Goal: Task Accomplishment & Management: Manage account settings

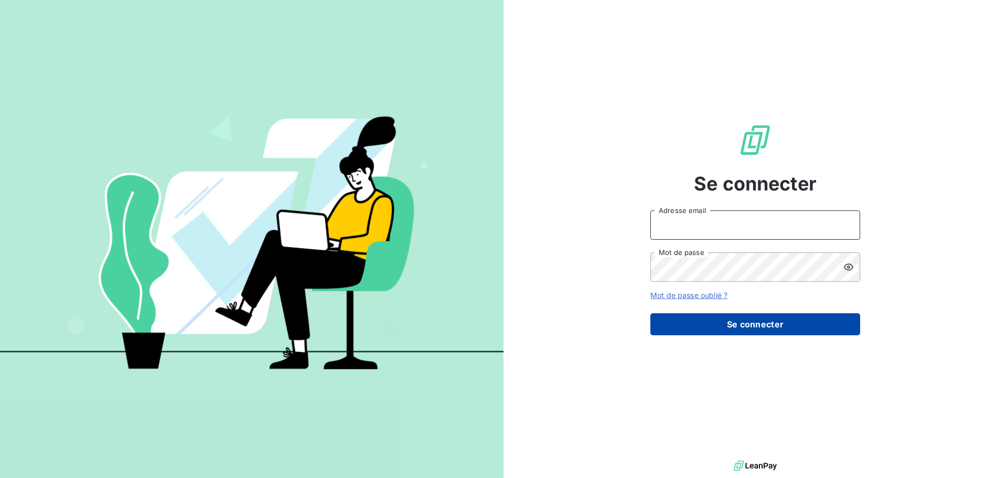
type input "[EMAIL_ADDRESS][DOMAIN_NAME]"
click at [752, 323] on button "Se connecter" at bounding box center [755, 324] width 210 height 22
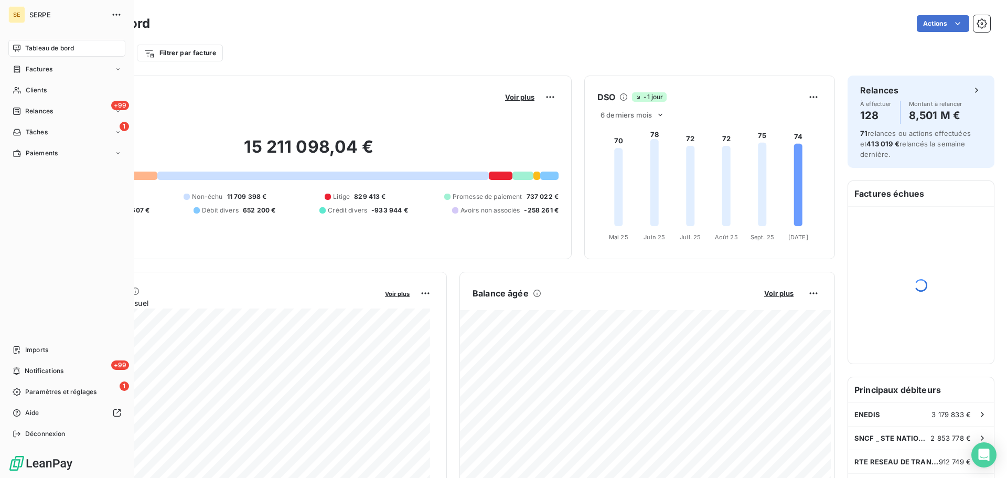
click at [52, 163] on div "Tableau de bord Factures Clients +99 Relances 1 Tâches Paiements Imports +99 No…" at bounding box center [66, 241] width 117 height 402
click at [48, 158] on div "Paiements" at bounding box center [66, 153] width 117 height 17
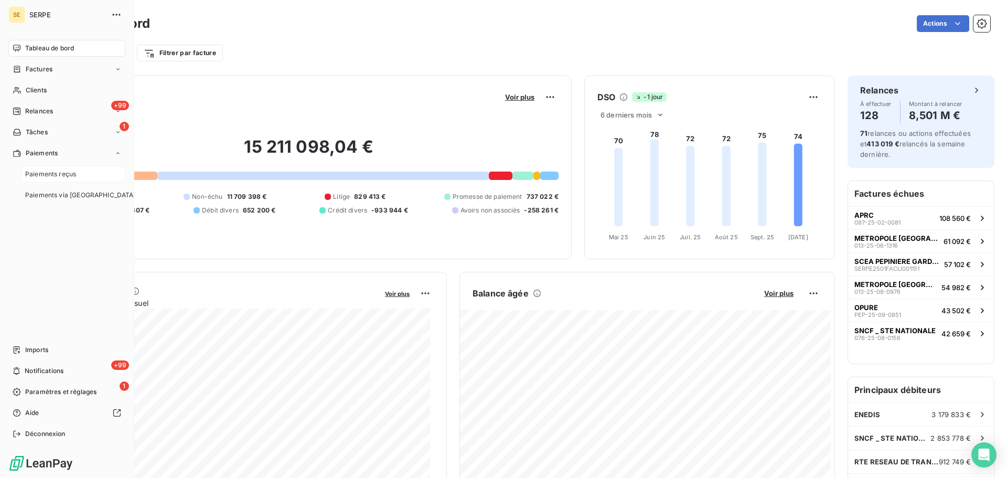
click at [57, 178] on span "Paiements reçus" at bounding box center [50, 173] width 51 height 9
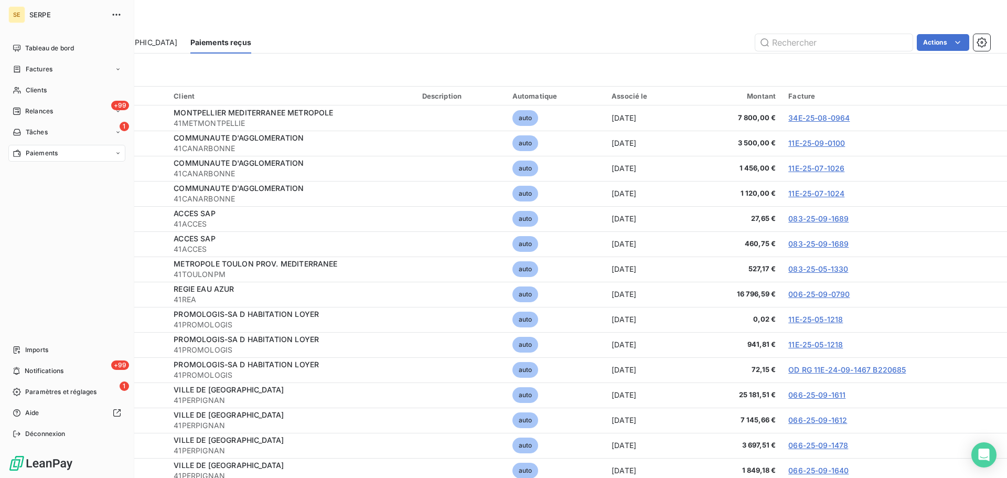
click at [59, 154] on div "Paiements" at bounding box center [66, 153] width 117 height 17
click at [71, 197] on span "Paiements via [GEOGRAPHIC_DATA]" at bounding box center [80, 194] width 111 height 9
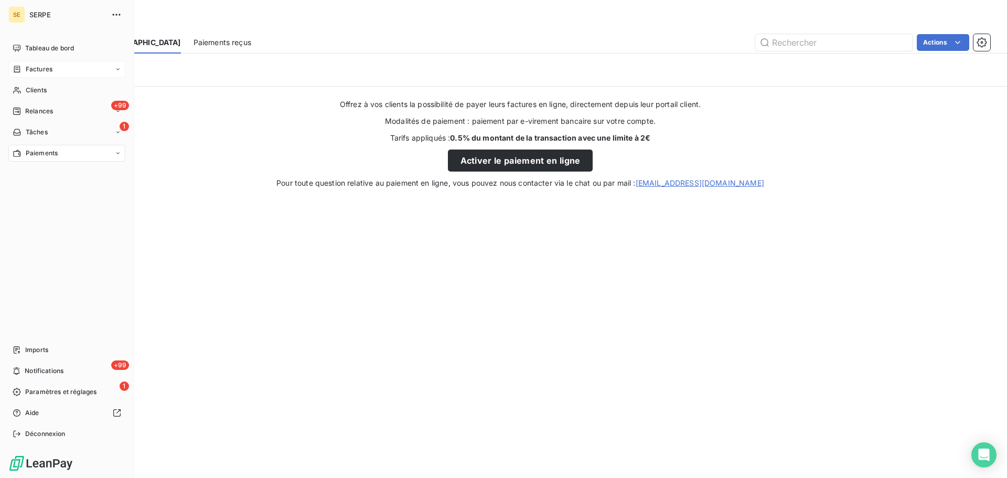
click at [49, 69] on span "Factures" at bounding box center [39, 69] width 27 height 9
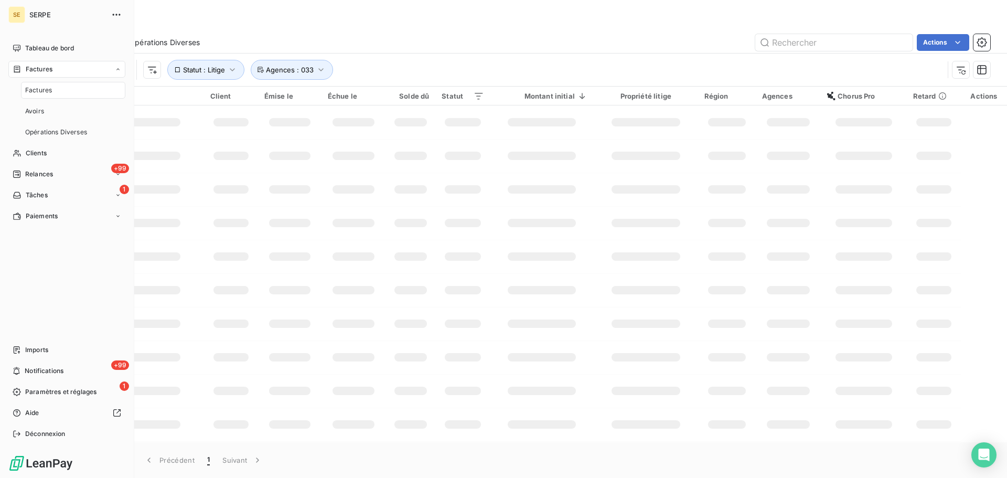
click at [49, 69] on span "Factures" at bounding box center [39, 69] width 27 height 9
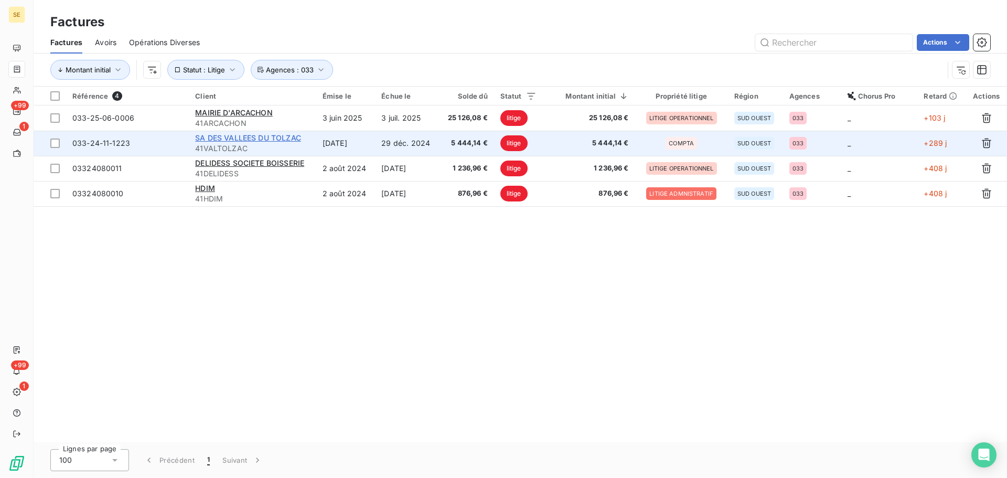
click at [271, 135] on span "SA DES VALLEES DU TOLZAC" at bounding box center [248, 137] width 106 height 9
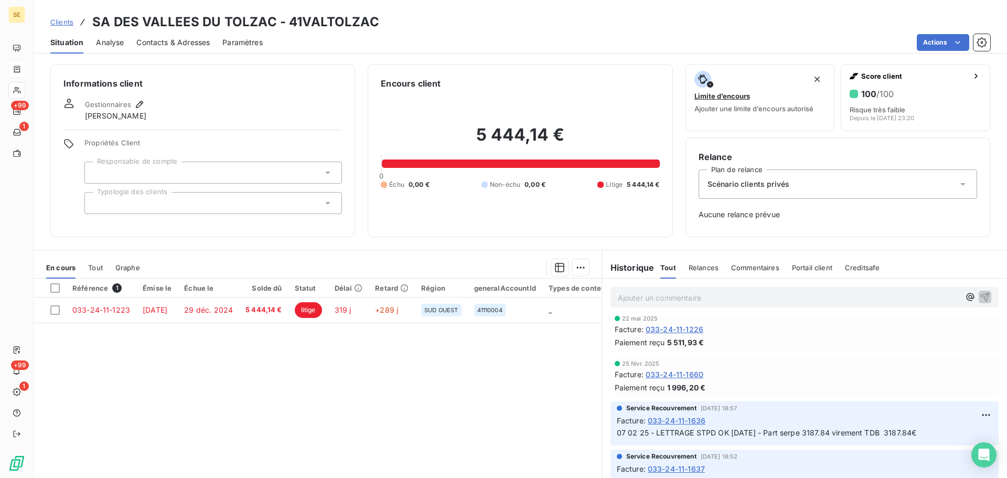
scroll to position [280, 0]
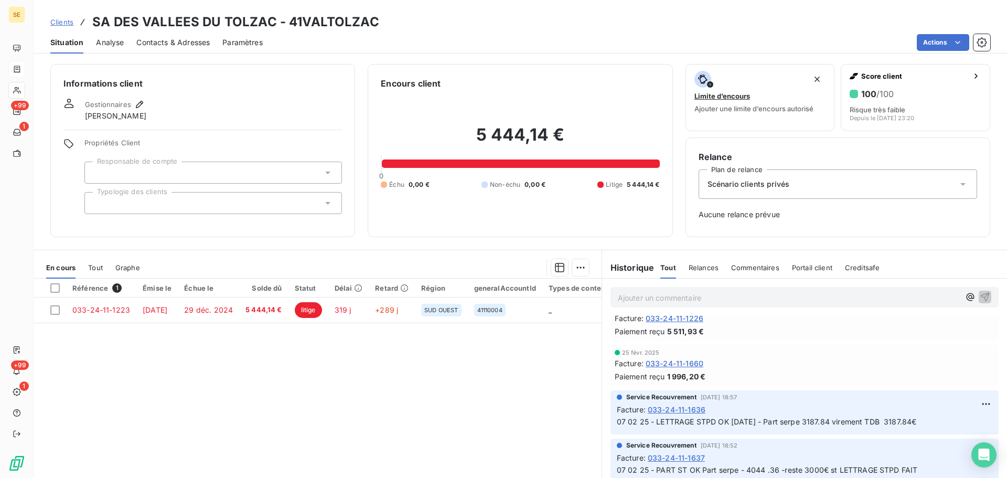
click at [660, 360] on span "033-24-11-1660" at bounding box center [675, 363] width 58 height 11
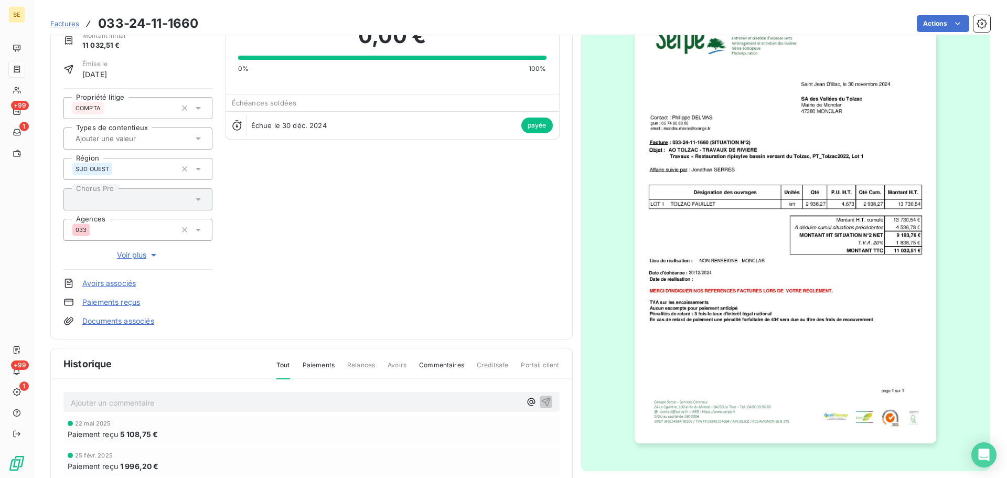
scroll to position [184, 0]
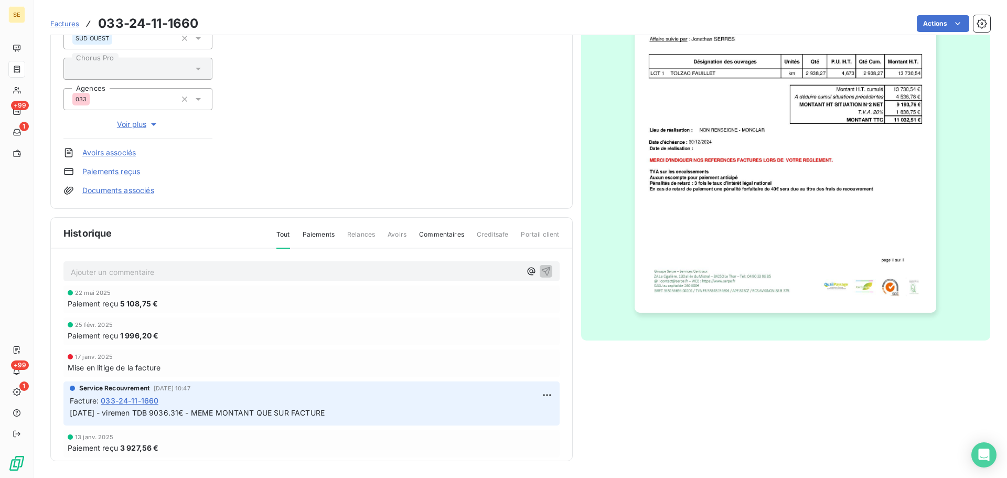
click at [674, 229] on img "button" at bounding box center [786, 99] width 302 height 427
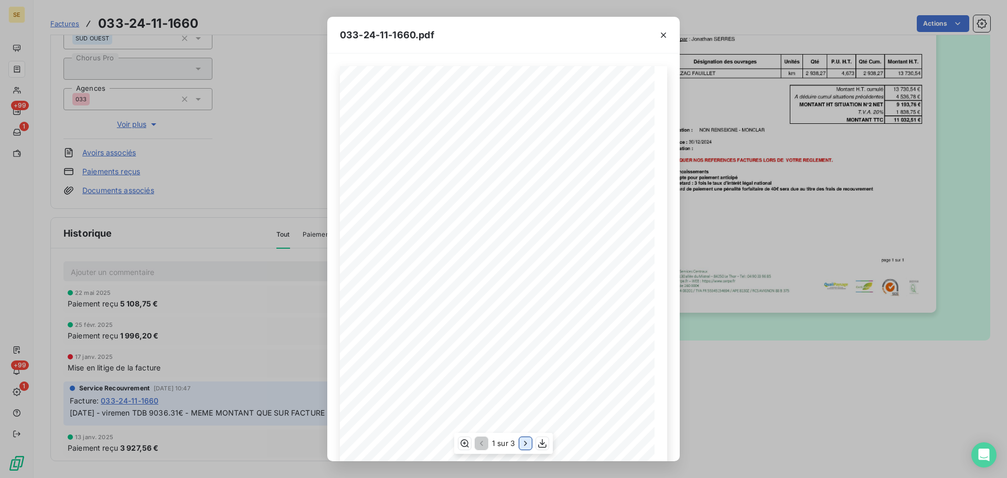
click at [523, 444] on icon "button" at bounding box center [525, 443] width 10 height 10
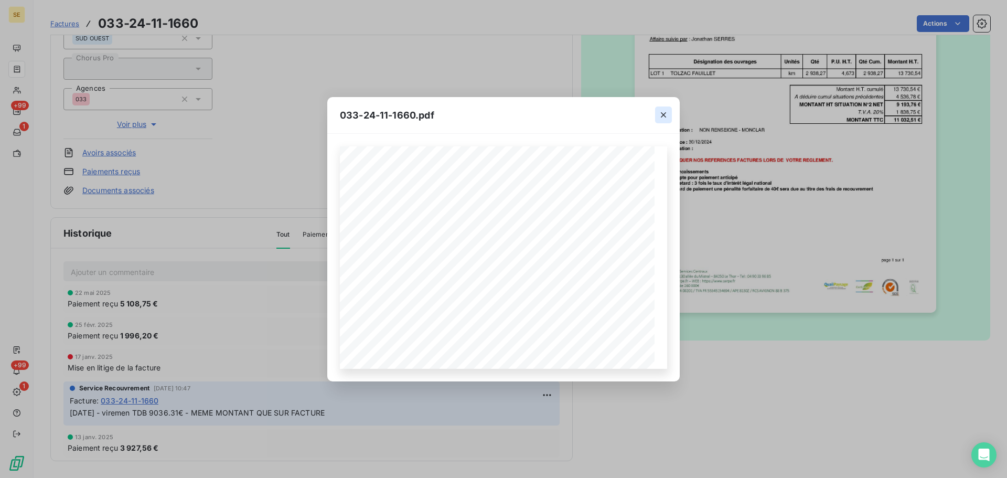
click at [670, 110] on button "button" at bounding box center [663, 114] width 17 height 17
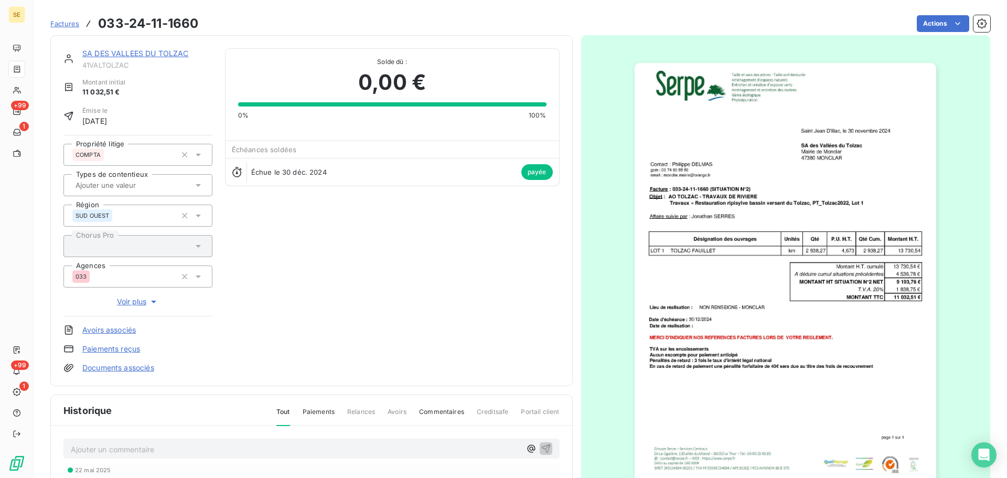
scroll to position [0, 0]
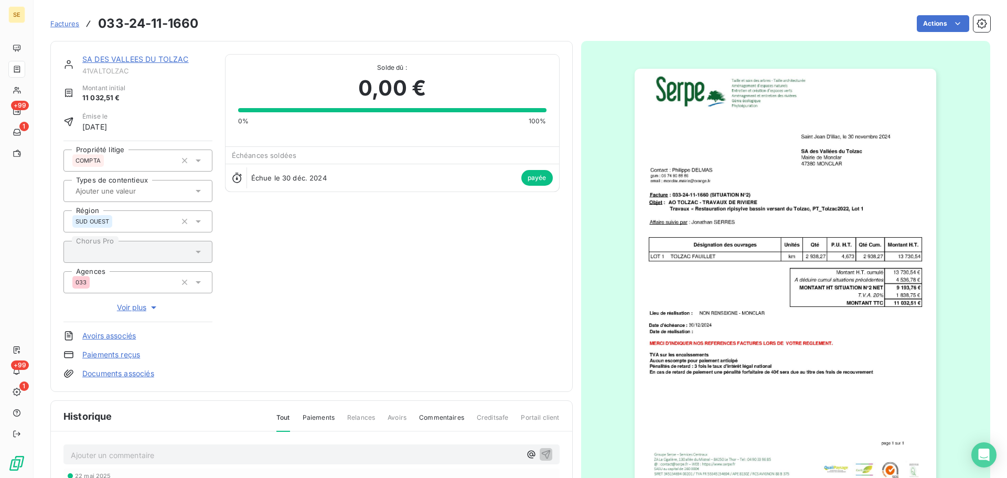
click at [154, 55] on link "SA DES VALLEES DU TOLZAC" at bounding box center [135, 59] width 106 height 9
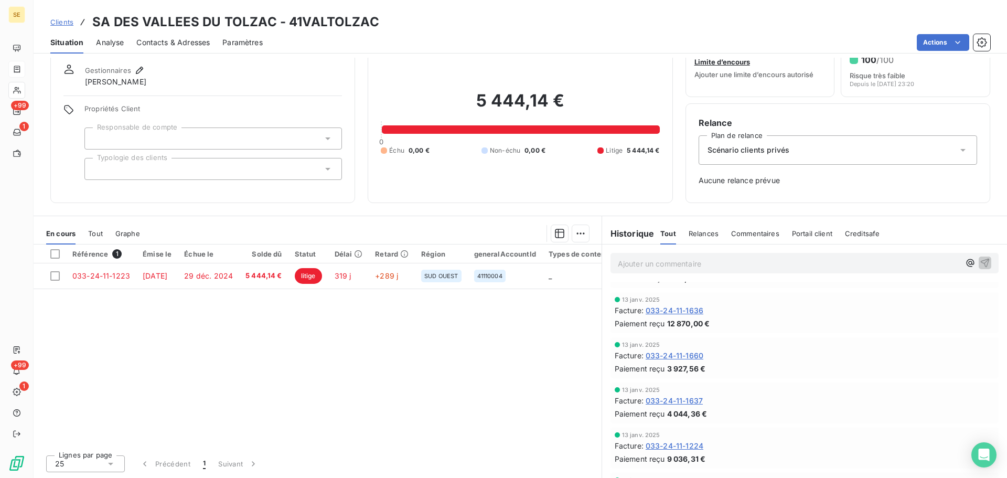
scroll to position [671, 0]
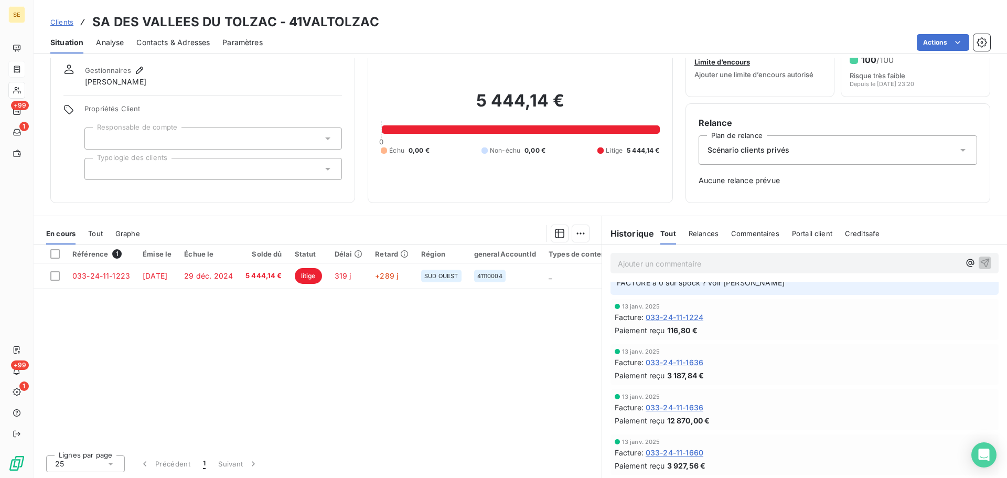
click at [679, 408] on span "033-24-11-1636" at bounding box center [675, 407] width 58 height 11
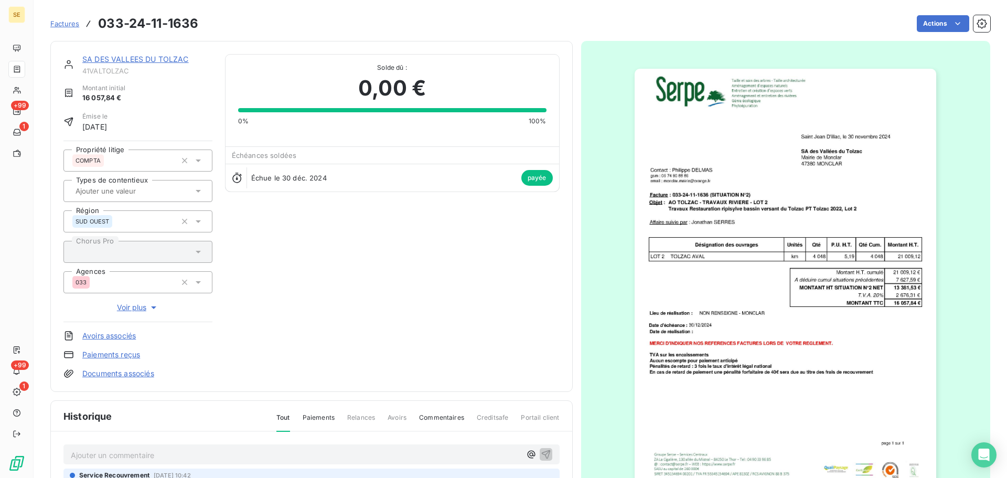
click at [818, 286] on img "button" at bounding box center [786, 282] width 302 height 427
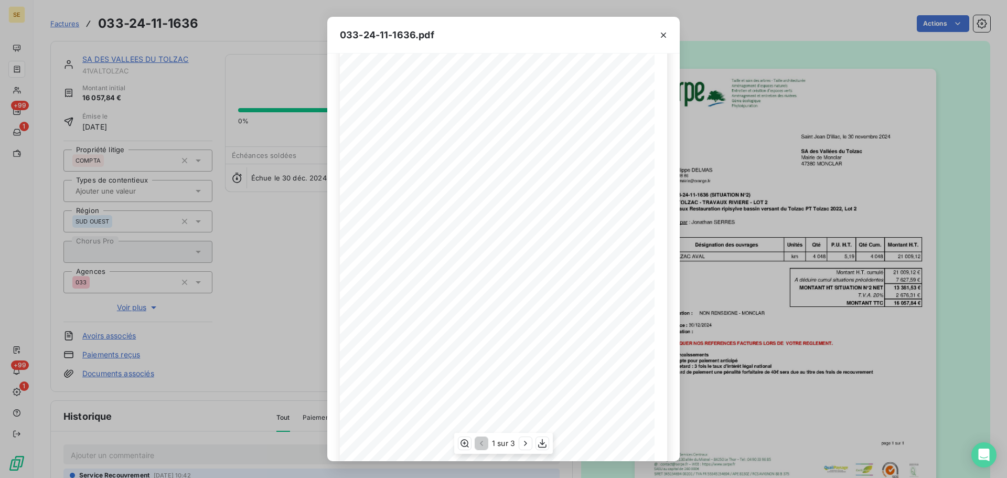
scroll to position [62, 0]
click at [527, 444] on icon "button" at bounding box center [525, 443] width 10 height 10
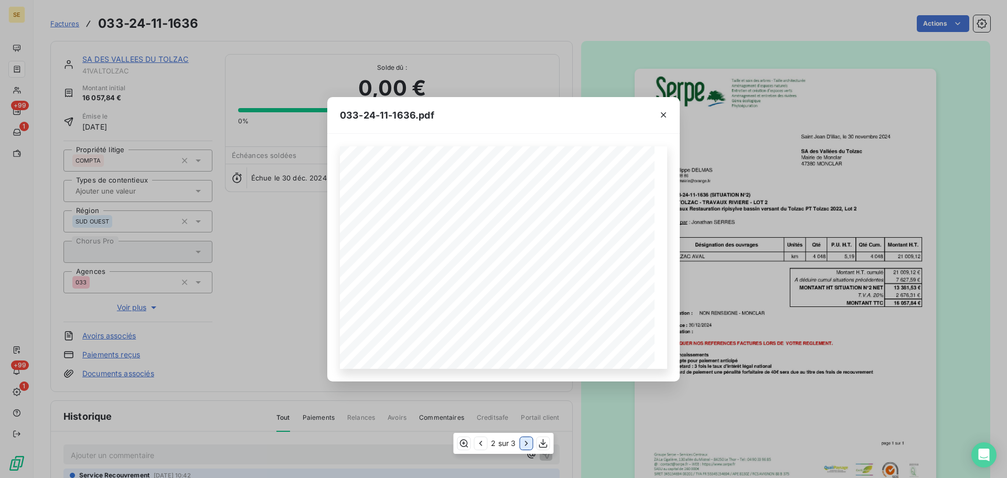
scroll to position [0, 0]
click at [666, 108] on button "button" at bounding box center [663, 114] width 17 height 17
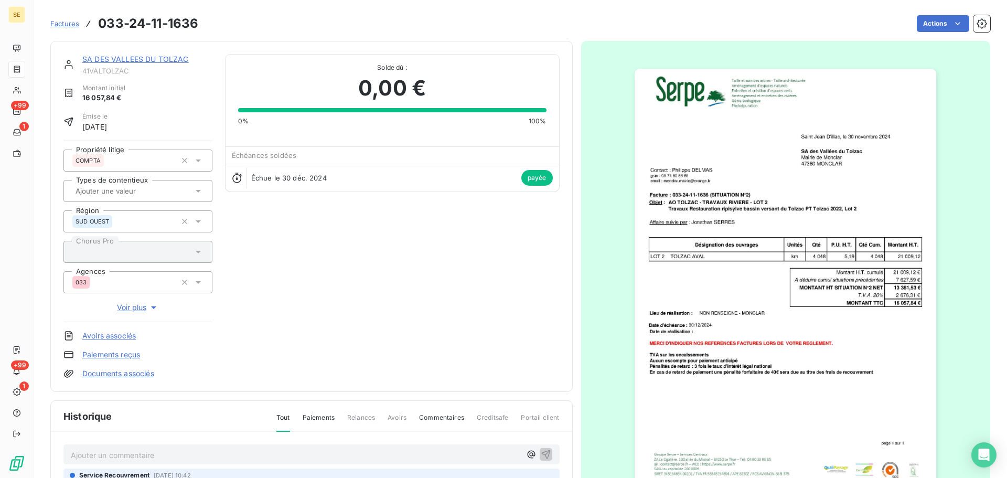
click at [165, 58] on link "SA DES VALLEES DU TOLZAC" at bounding box center [135, 59] width 106 height 9
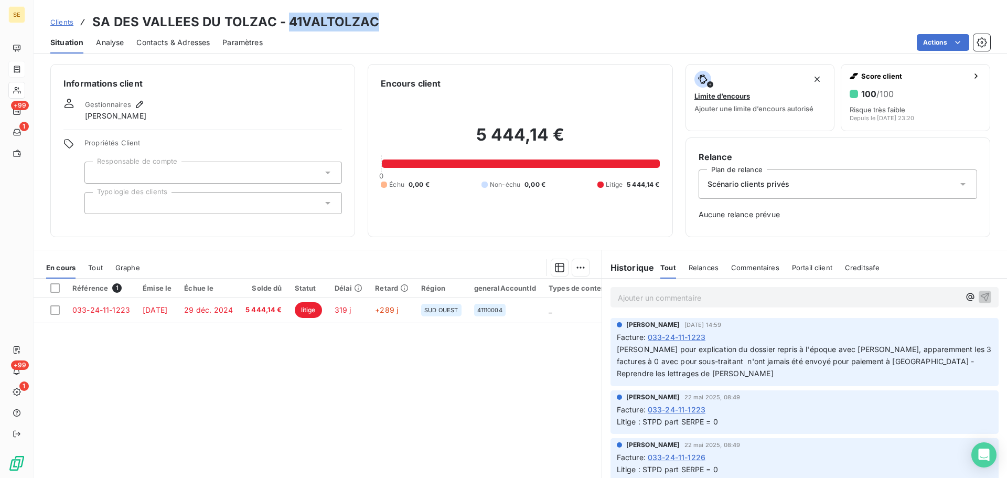
drag, startPoint x: 371, startPoint y: 25, endPoint x: 288, endPoint y: 29, distance: 83.0
click at [288, 29] on h3 "SA DES VALLEES DU TOLZAC - 41VALTOLZAC" at bounding box center [235, 22] width 287 height 19
copy h3 "41VALTOLZAC"
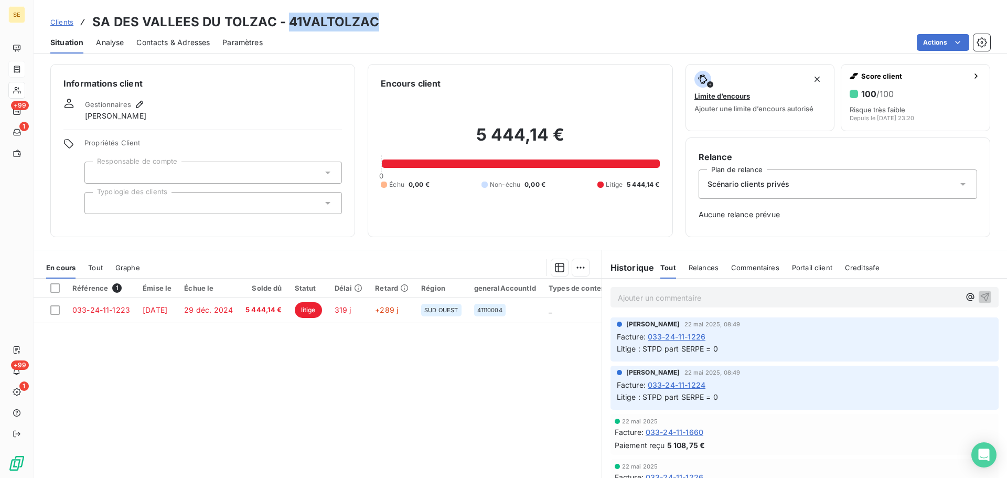
scroll to position [140, 0]
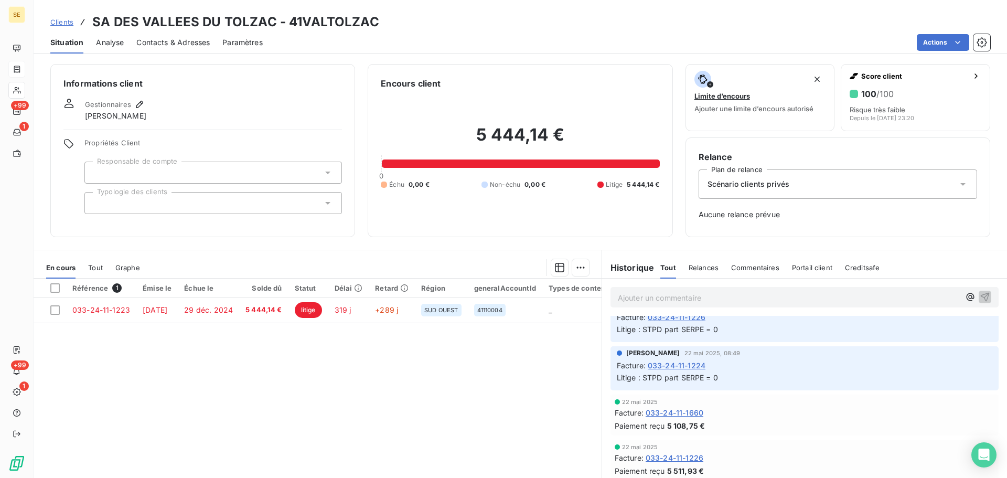
click at [692, 415] on span "033-24-11-1660" at bounding box center [675, 412] width 58 height 11
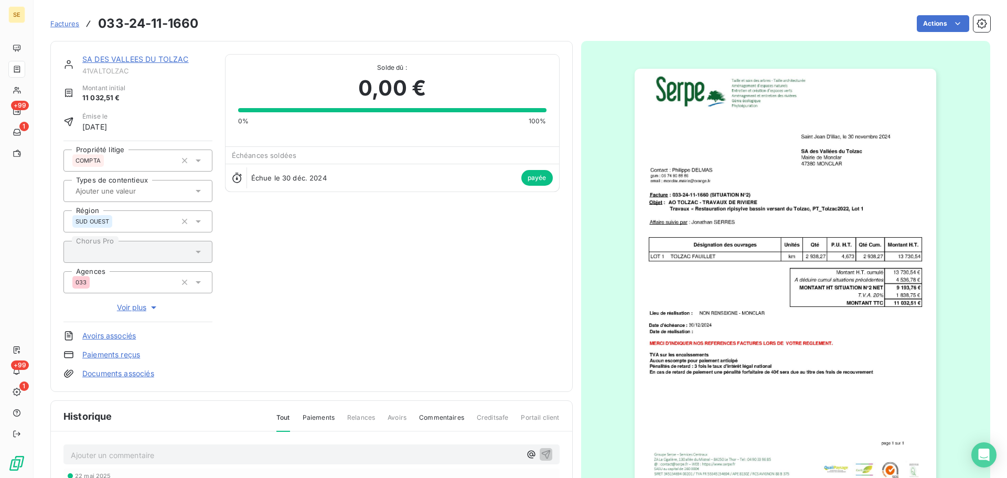
click at [721, 259] on img "button" at bounding box center [786, 282] width 302 height 427
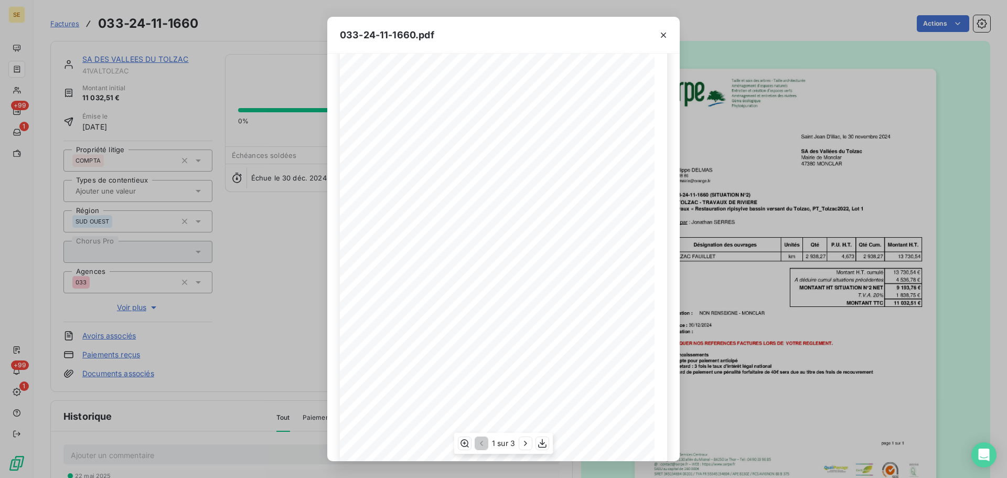
scroll to position [62, 0]
click at [529, 445] on icon "button" at bounding box center [525, 443] width 10 height 10
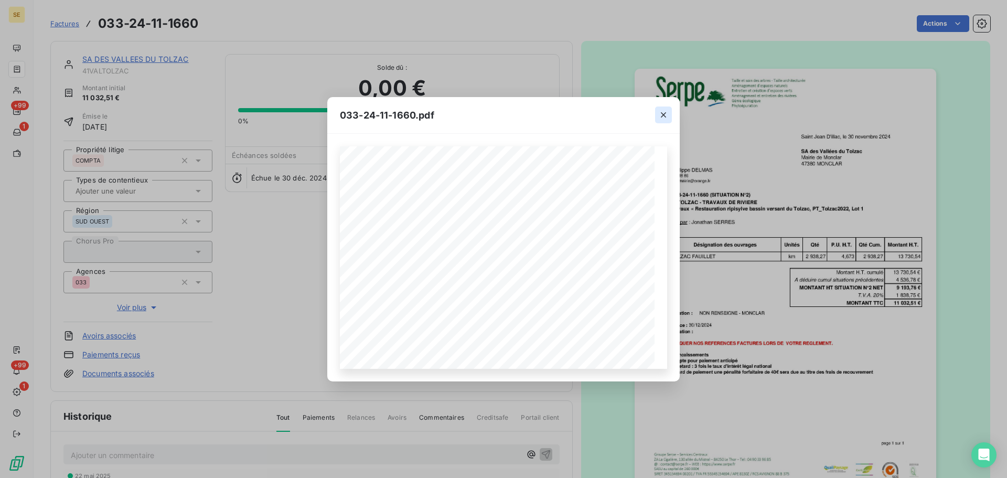
click at [666, 112] on icon "button" at bounding box center [663, 115] width 10 height 10
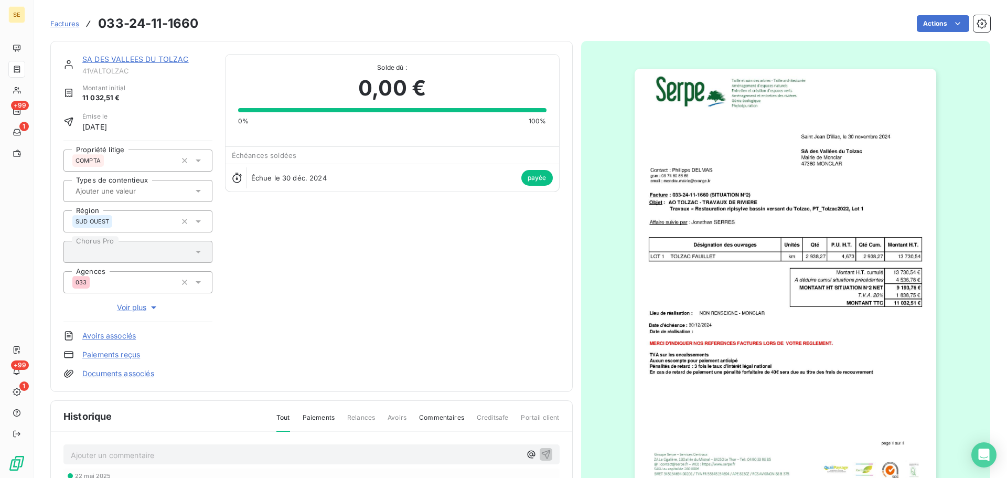
click at [130, 61] on link "SA DES VALLEES DU TOLZAC" at bounding box center [135, 59] width 106 height 9
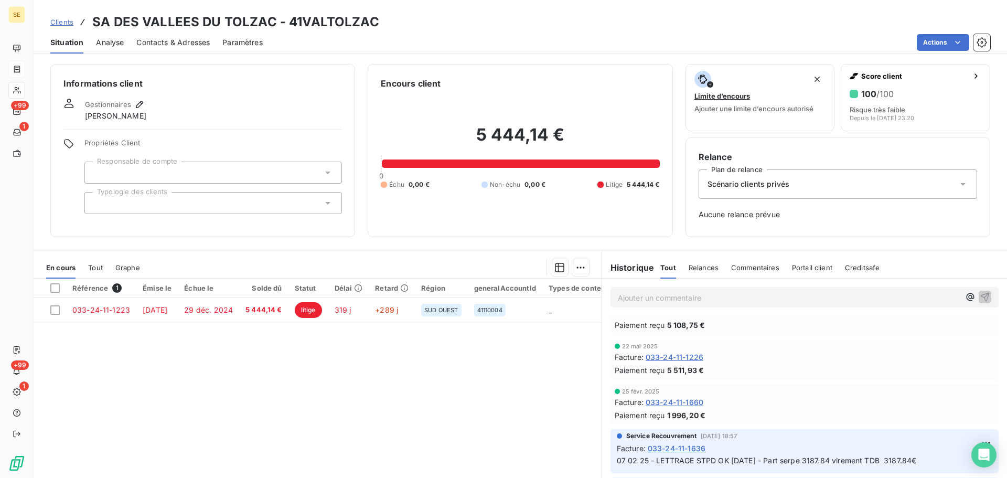
scroll to position [280, 0]
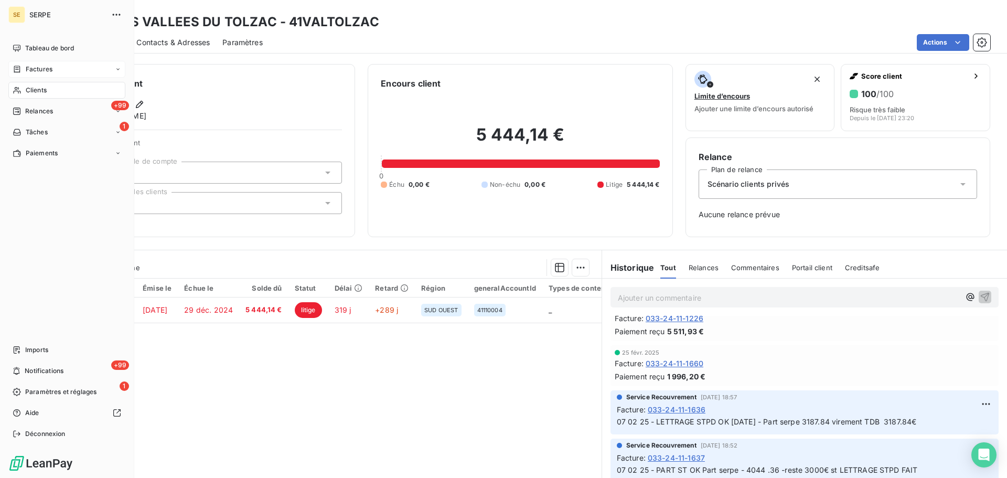
click at [54, 92] on div "Clients" at bounding box center [66, 90] width 117 height 17
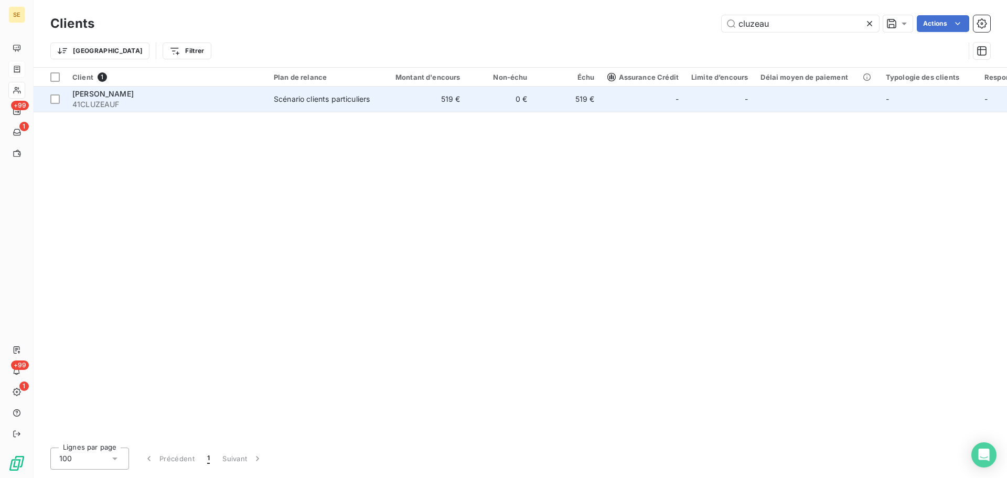
type input "cluzeau"
click at [481, 99] on td "0 €" at bounding box center [500, 99] width 67 height 25
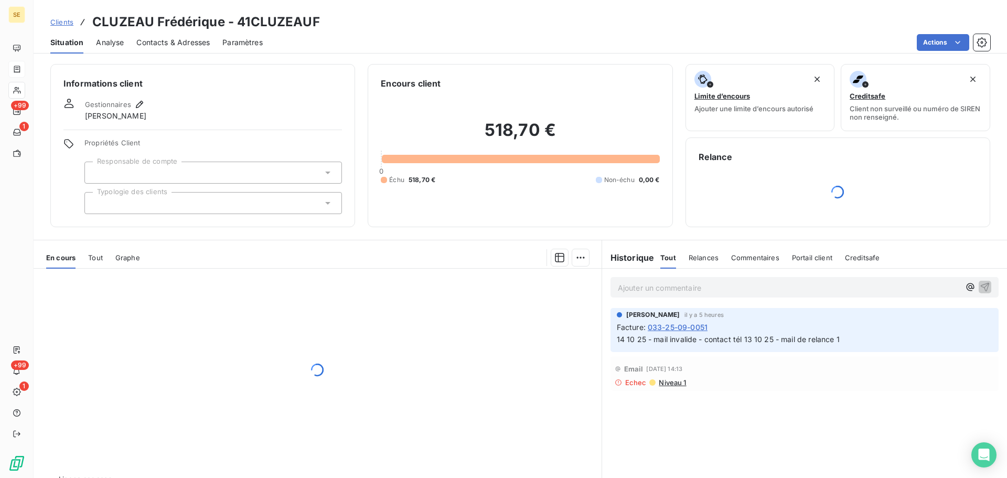
click at [190, 41] on span "Contacts & Adresses" at bounding box center [172, 42] width 73 height 10
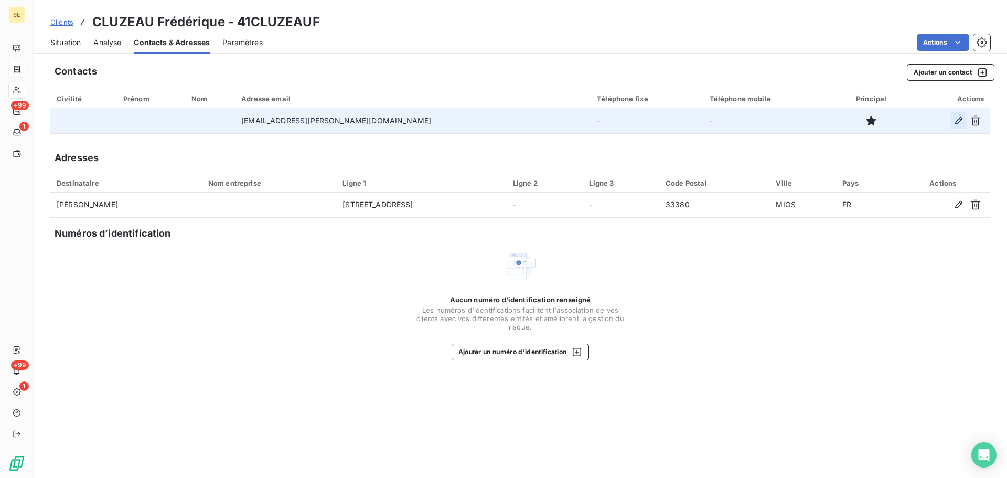
click at [960, 122] on icon "button" at bounding box center [959, 120] width 10 height 10
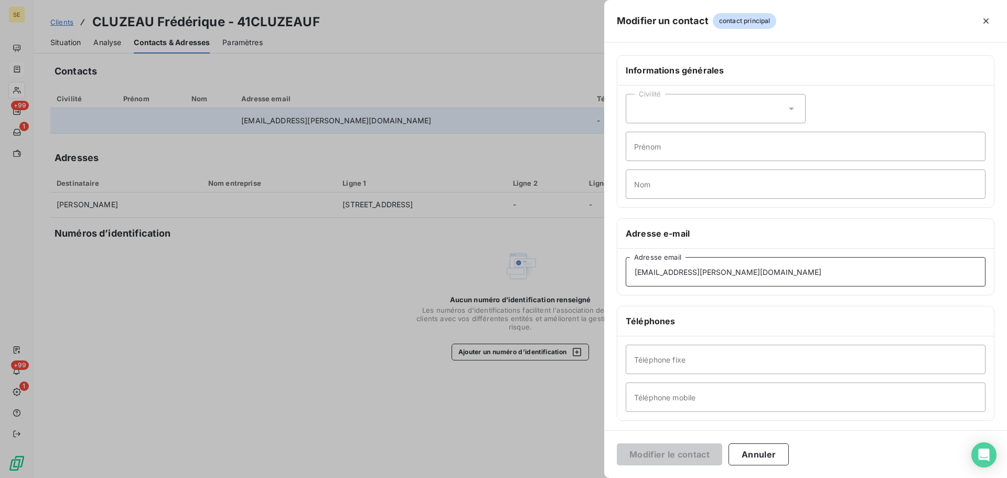
click at [639, 274] on input "[EMAIL_ADDRESS][PERSON_NAME][DOMAIN_NAME]" at bounding box center [806, 271] width 360 height 29
type input "[EMAIL_ADDRESS][PERSON_NAME][DOMAIN_NAME]"
click at [678, 456] on button "Modifier le contact" at bounding box center [669, 454] width 105 height 22
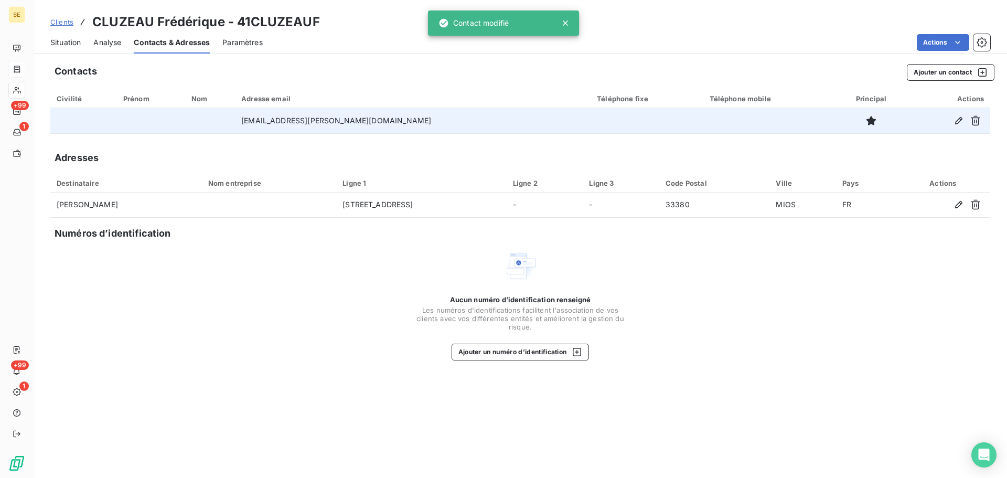
click at [80, 40] on span "Situation" at bounding box center [65, 42] width 30 height 10
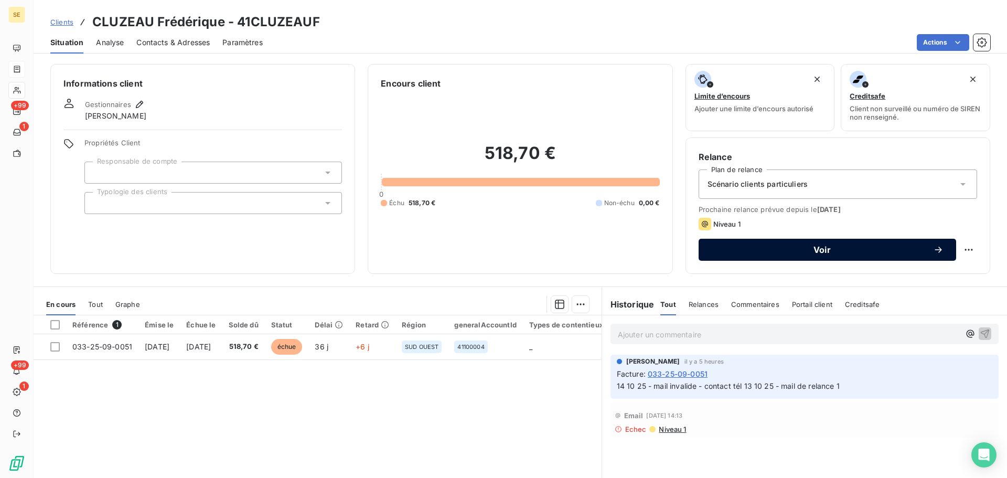
click at [734, 243] on button "Voir" at bounding box center [828, 250] width 258 height 22
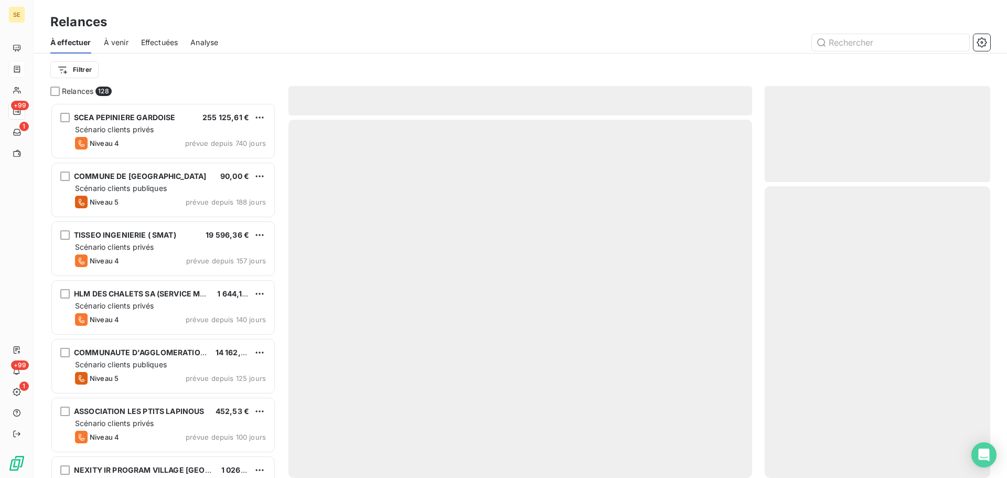
scroll to position [367, 218]
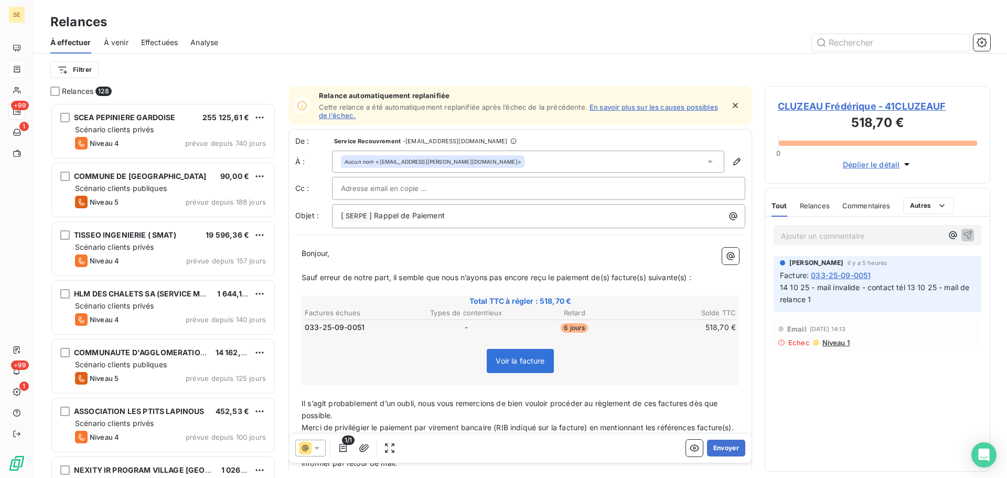
click at [730, 103] on icon "button" at bounding box center [735, 105] width 10 height 10
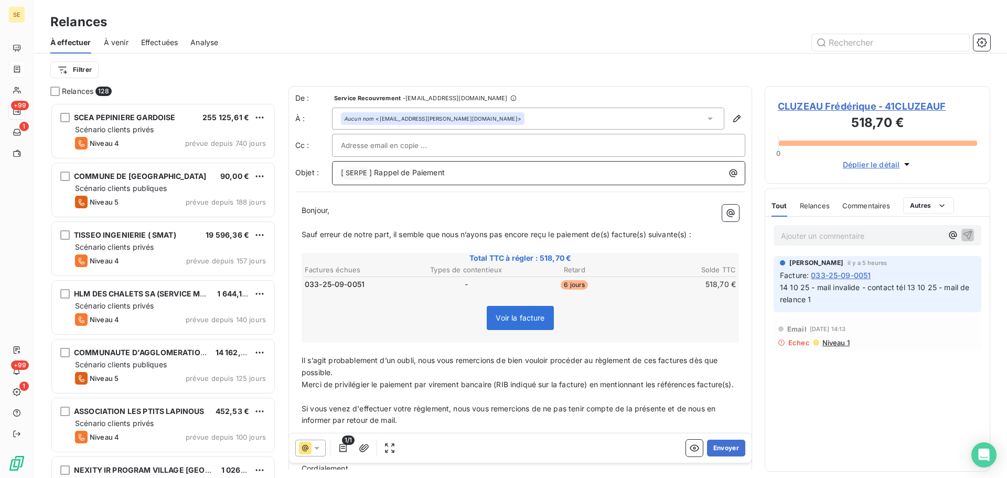
click at [373, 173] on span "] Rappel de Paiement" at bounding box center [407, 172] width 76 height 9
click at [614, 237] on span "Sauf erreur de notre part, il semble que nous n’ayons pas encore reçu le paieme…" at bounding box center [497, 234] width 390 height 9
click at [610, 236] on span "Sauf erreur de notre part, il semble que nous n’ayons pas encore reçu le paieme…" at bounding box center [497, 234] width 390 height 9
click at [612, 237] on span "Sauf erreur de notre part, il semble que nous n’ayons pas encore reçu le paieme…" at bounding box center [497, 234] width 390 height 9
click at [647, 235] on span "Sauf erreur de notre part, il semble que nous n’ayons pas encore reçu le paieme…" at bounding box center [496, 234] width 389 height 9
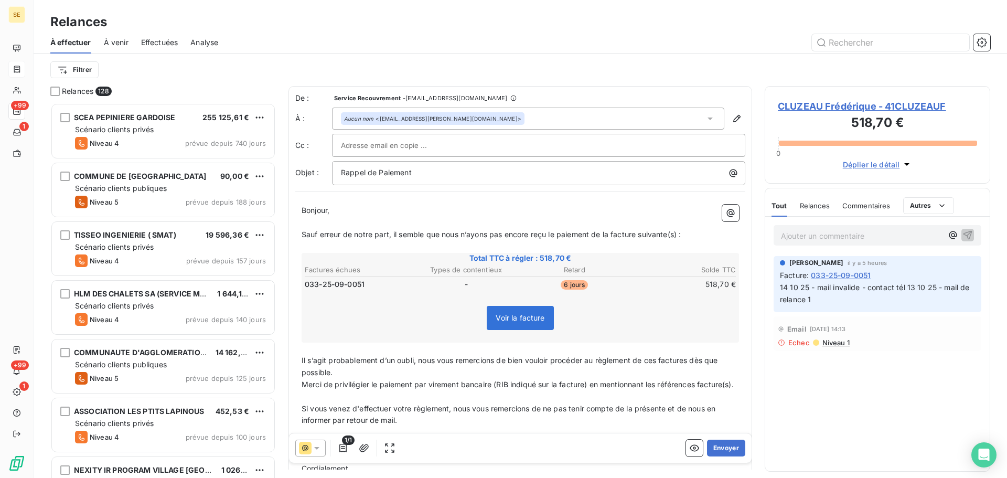
click at [681, 234] on span "Sauf erreur de notre part, il semble que nous n’ayons pas encore reçu le paieme…" at bounding box center [491, 234] width 379 height 9
click at [658, 357] on span "Il s’agit probablement d’un oubli, nous vous remercions de bien vouloir procéde…" at bounding box center [511, 364] width 419 height 21
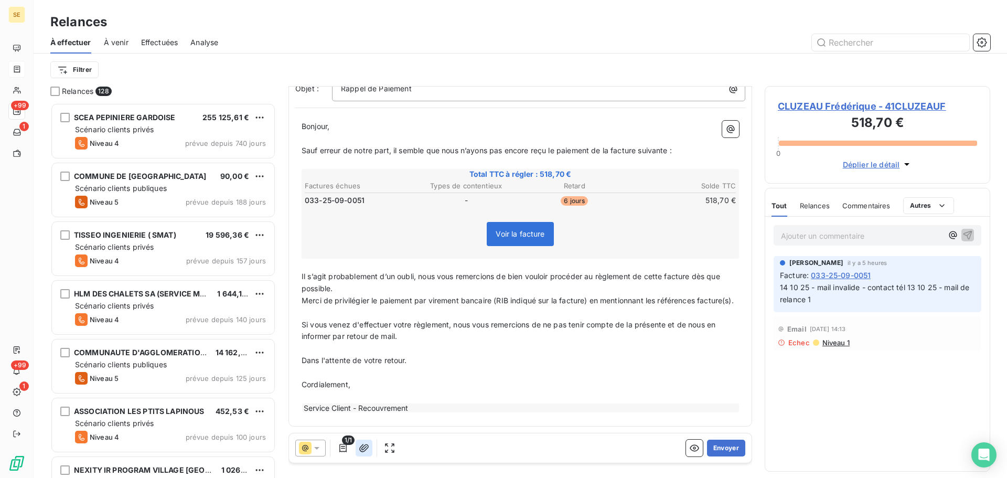
click at [368, 451] on icon "button" at bounding box center [364, 448] width 10 height 10
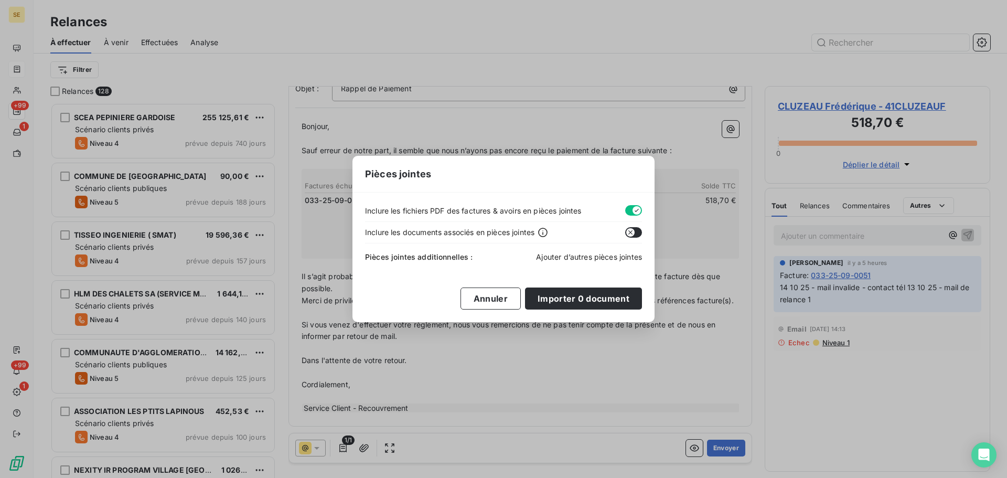
click at [587, 258] on span "Ajouter d’autres pièces jointes" at bounding box center [589, 256] width 106 height 9
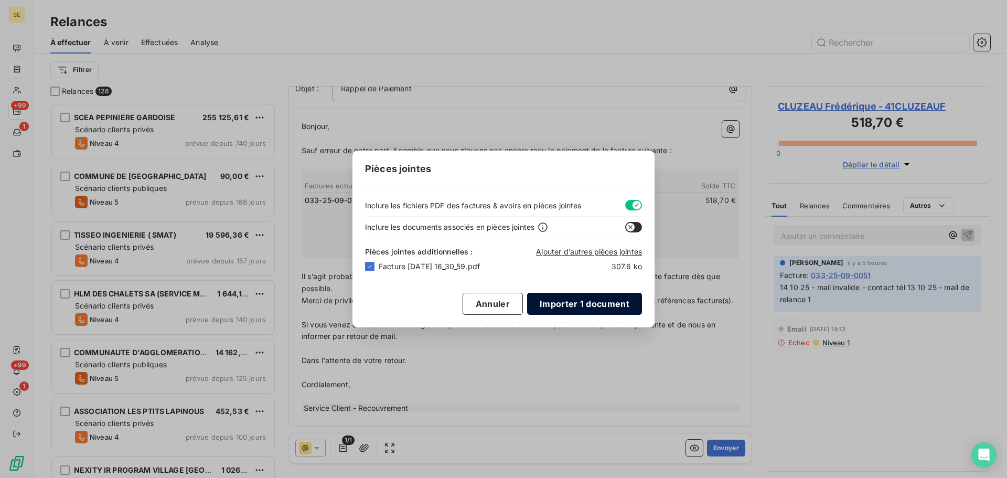
click at [595, 299] on button "Importer 1 document" at bounding box center [584, 304] width 115 height 22
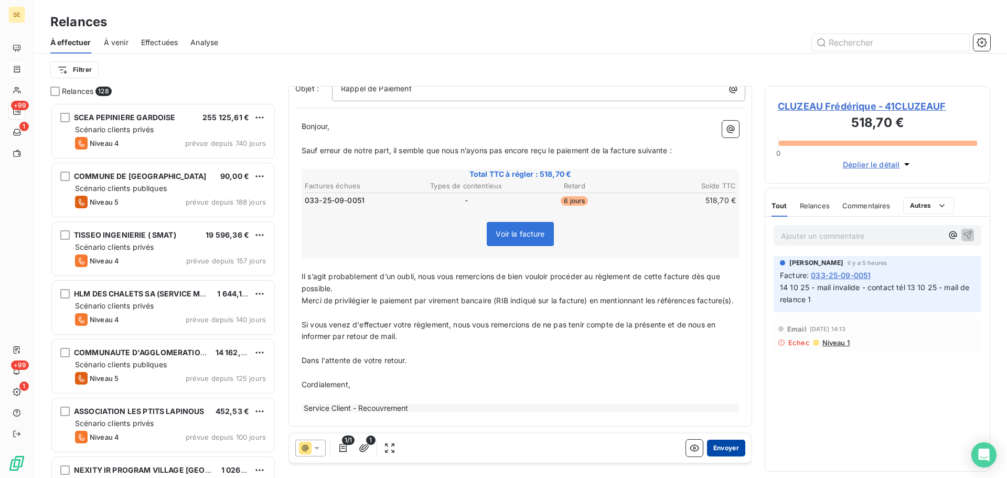
click at [721, 450] on button "Envoyer" at bounding box center [726, 448] width 38 height 17
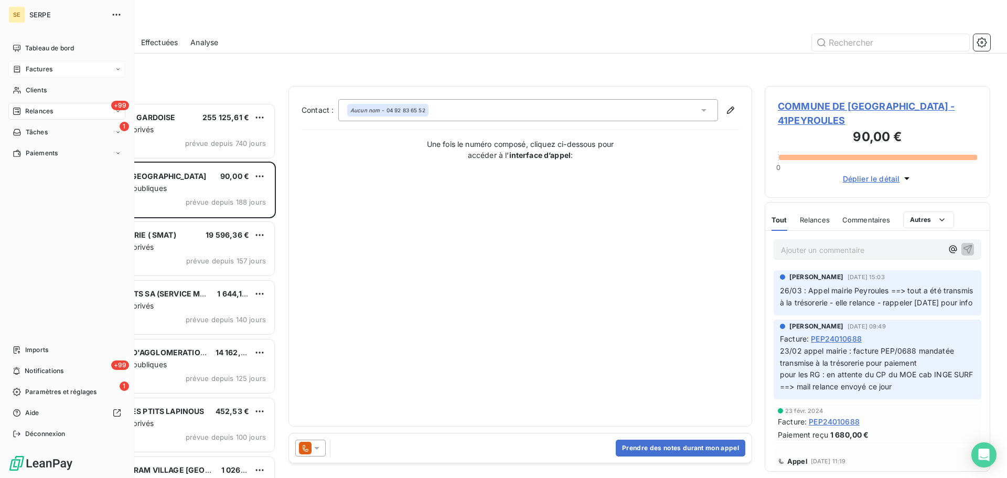
click at [36, 70] on span "Factures" at bounding box center [39, 69] width 27 height 9
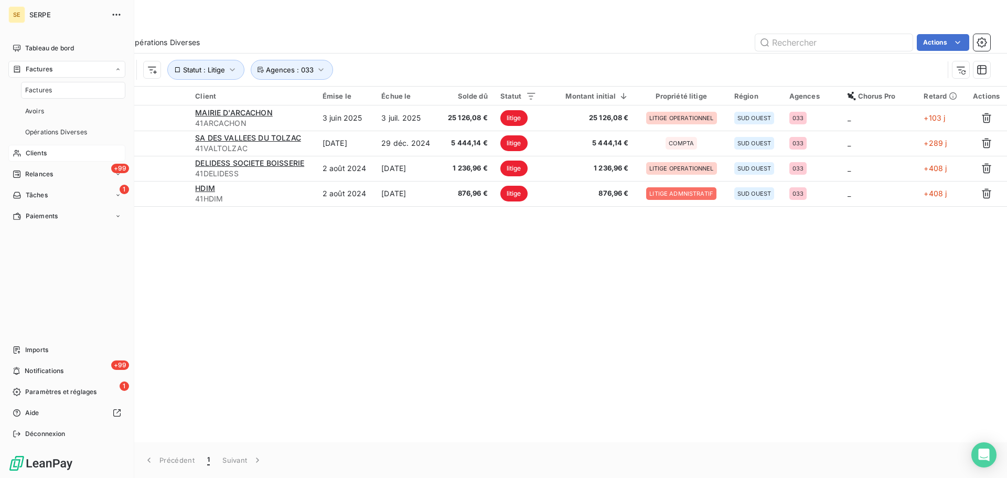
click at [40, 157] on span "Clients" at bounding box center [36, 152] width 21 height 9
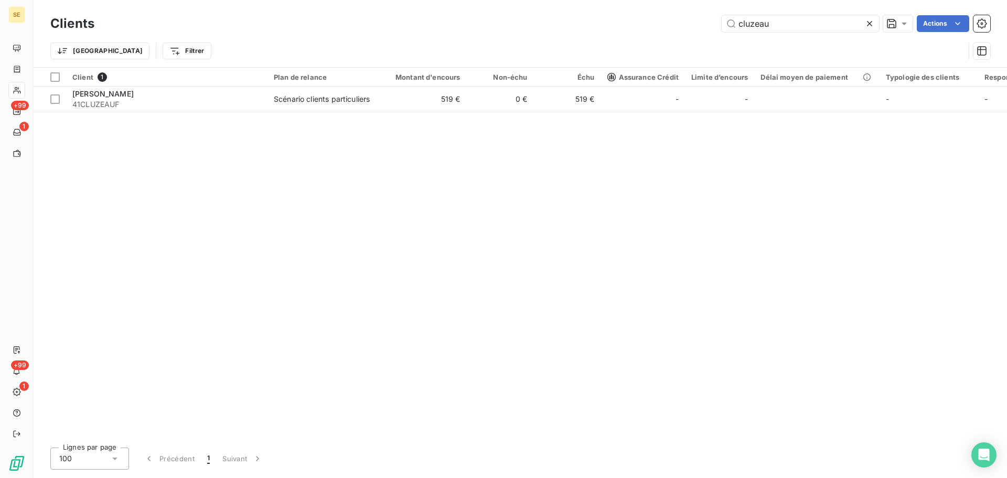
drag, startPoint x: 785, startPoint y: 26, endPoint x: 688, endPoint y: 28, distance: 97.6
click at [689, 23] on div "cluzeau Actions" at bounding box center [548, 23] width 883 height 17
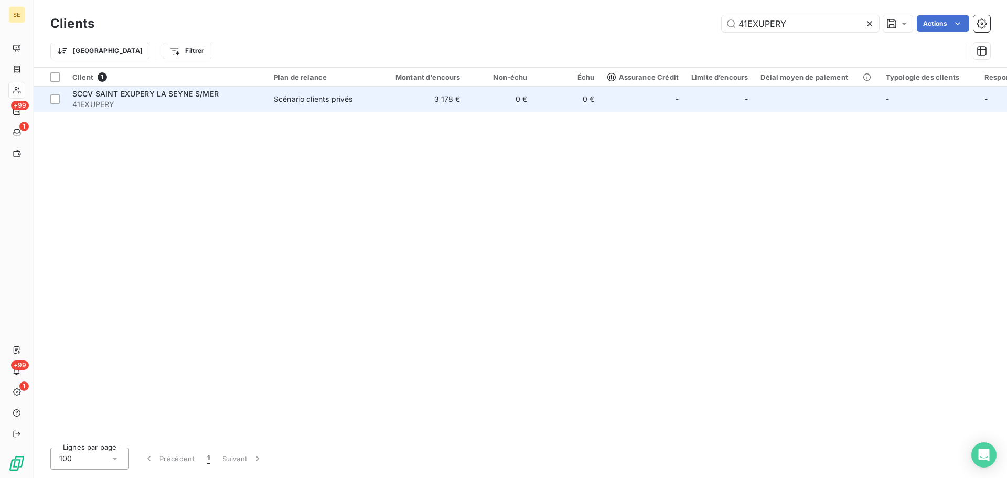
type input "41EXUPERY"
click at [375, 108] on td "Scénario clients privés" at bounding box center [322, 99] width 109 height 25
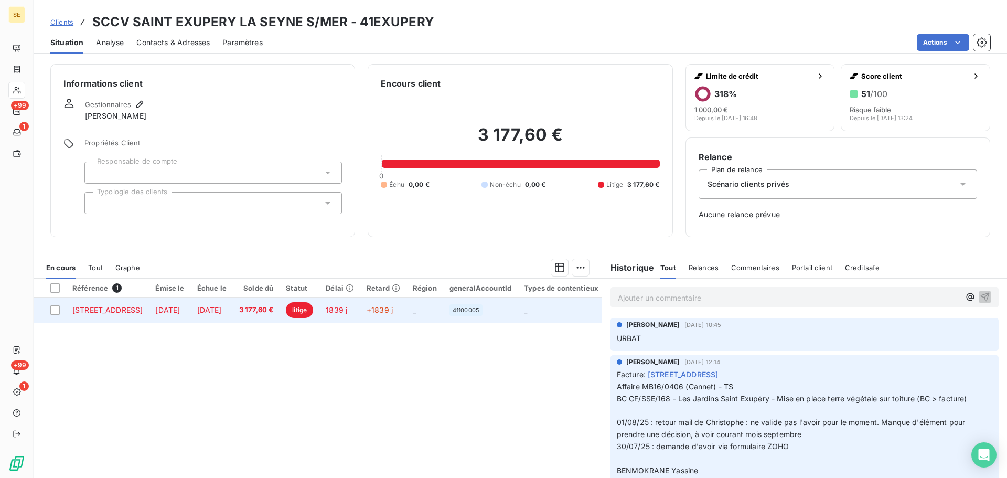
click at [274, 315] on span "3 177,60 €" at bounding box center [256, 310] width 35 height 10
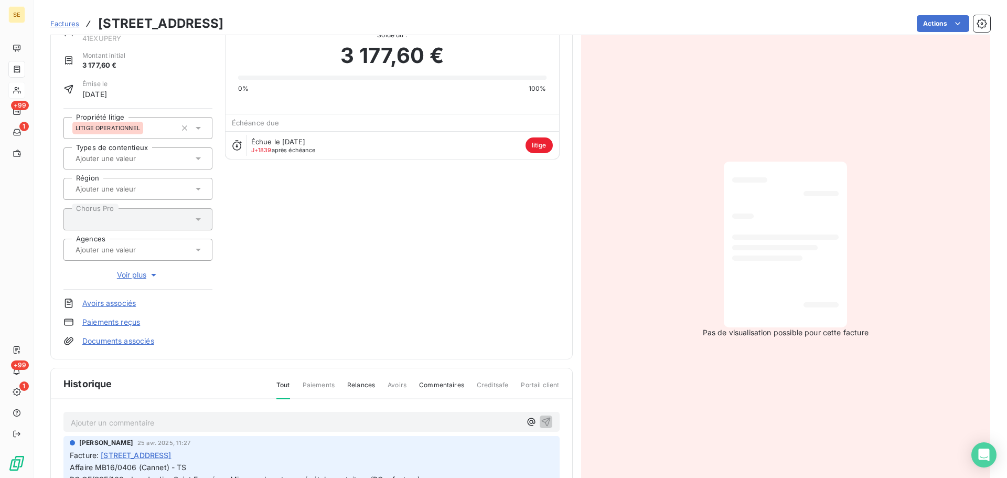
scroll to position [144, 0]
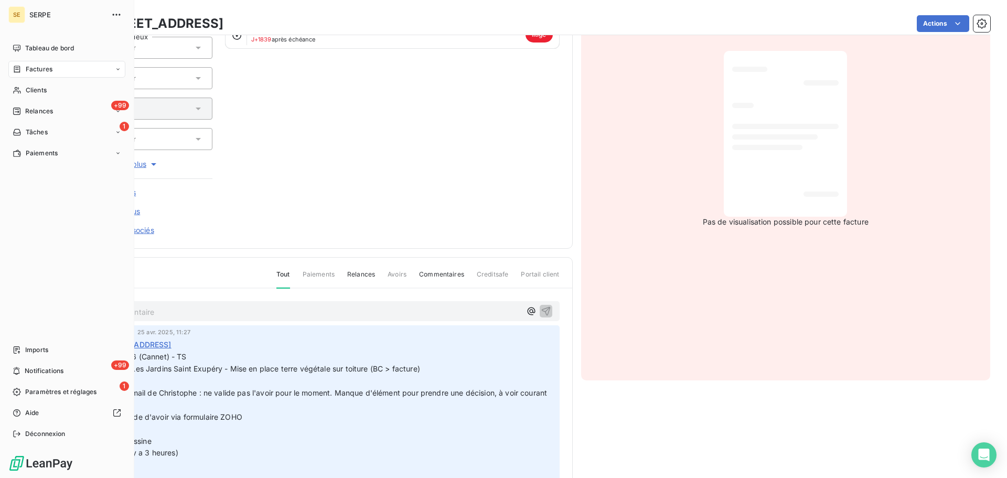
drag, startPoint x: 51, startPoint y: 89, endPoint x: 64, endPoint y: 78, distance: 16.4
click at [51, 89] on div "Clients" at bounding box center [66, 90] width 117 height 17
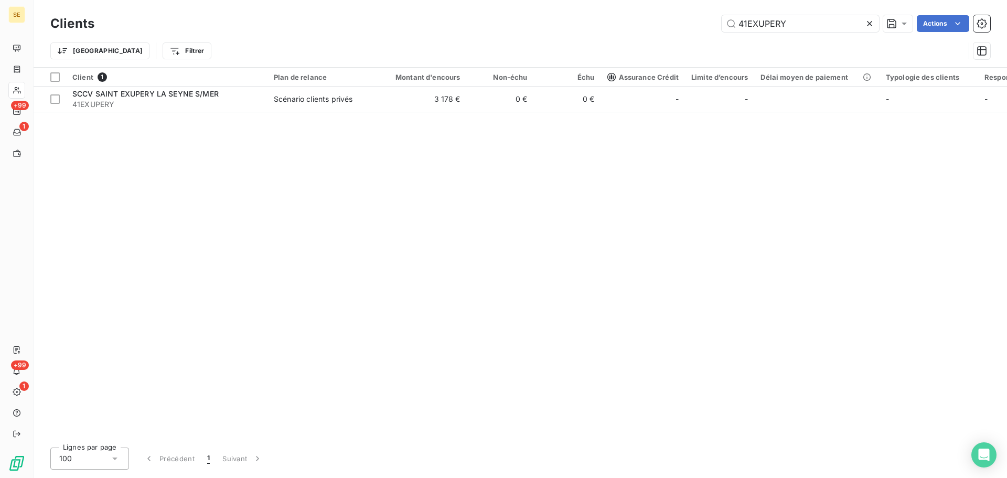
drag, startPoint x: 798, startPoint y: 27, endPoint x: 706, endPoint y: 23, distance: 91.9
click at [706, 23] on div "41EXUPERY Actions" at bounding box center [548, 23] width 883 height 17
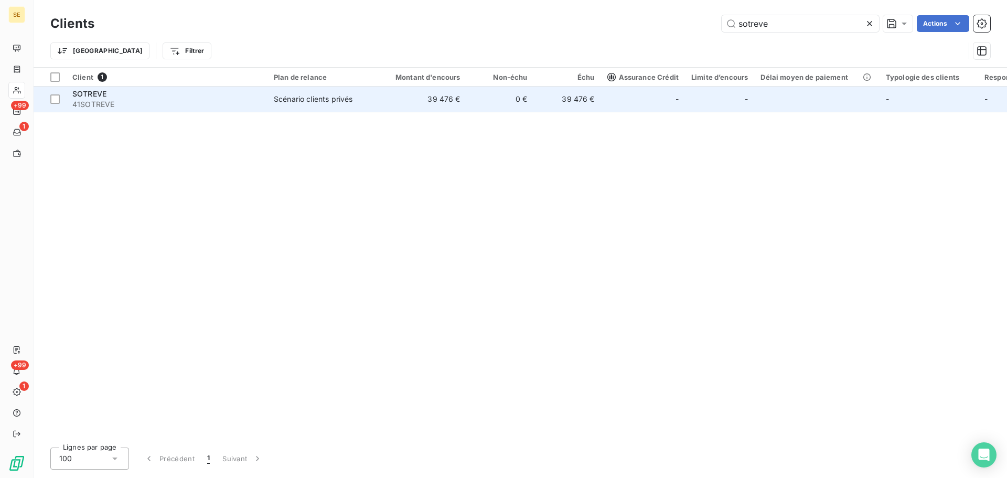
type input "sotreve"
click at [140, 104] on span "41SOTREVE" at bounding box center [166, 104] width 189 height 10
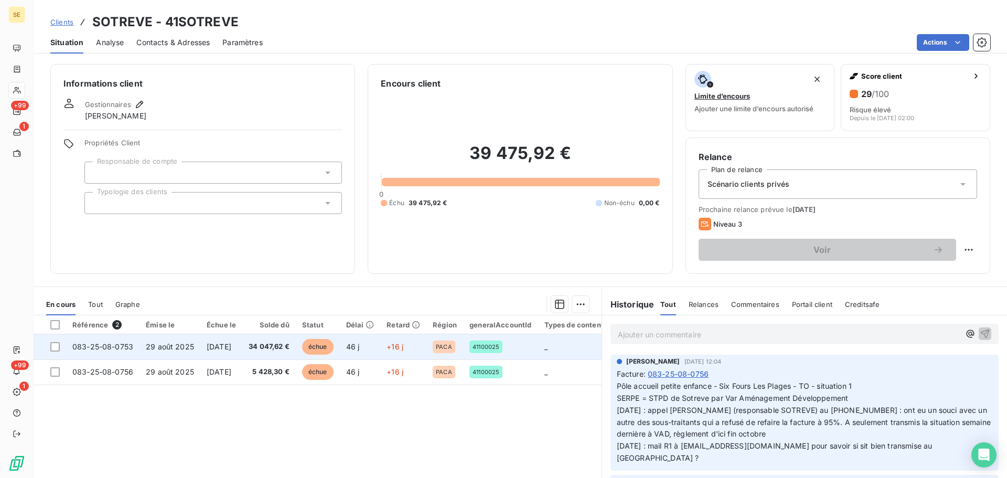
click at [228, 355] on td "[DATE]" at bounding box center [221, 346] width 42 height 25
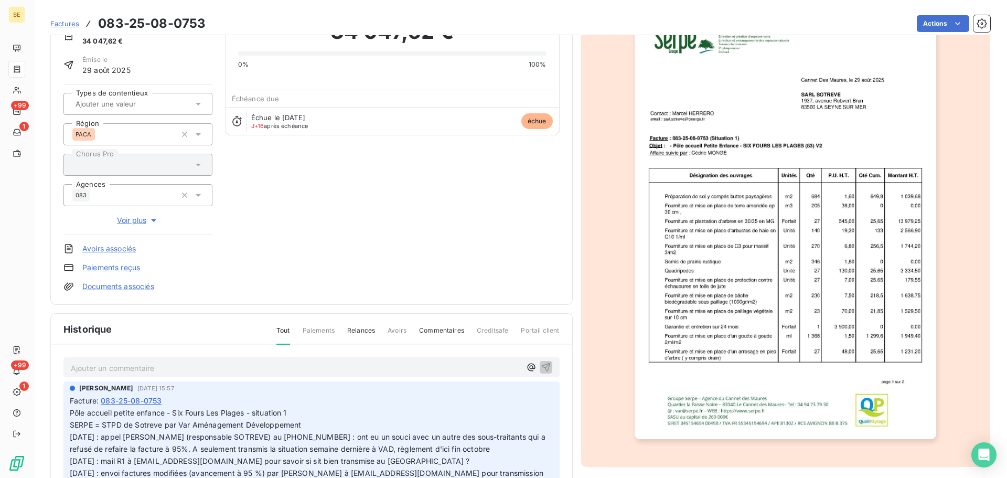
scroll to position [144, 0]
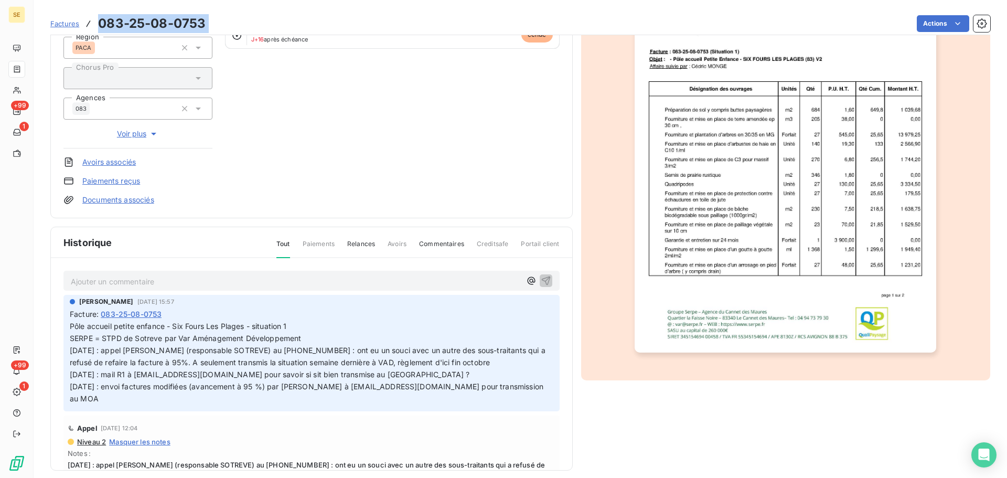
drag, startPoint x: 216, startPoint y: 25, endPoint x: 100, endPoint y: 24, distance: 115.9
click at [100, 24] on div "Factures 083-25-08-0753 Actions" at bounding box center [520, 24] width 940 height 22
copy section "083-25-08-0753 Actions"
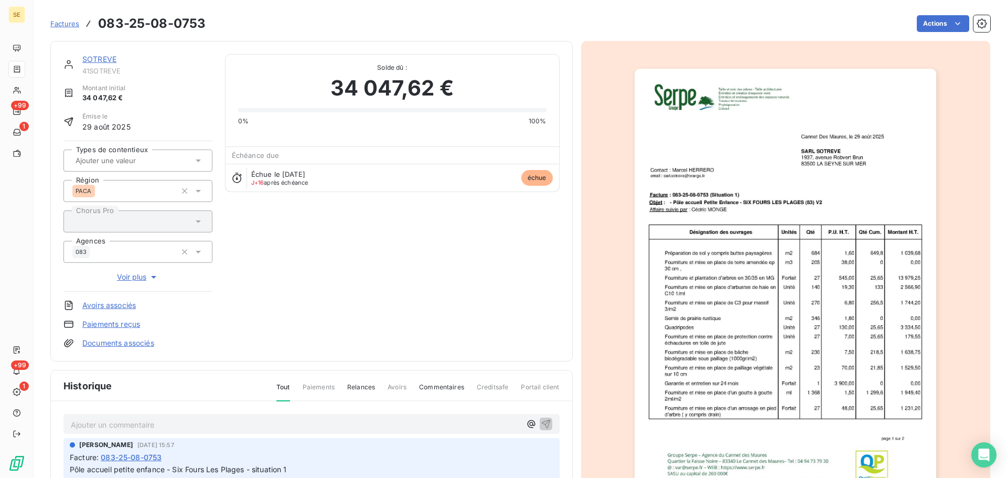
click at [91, 57] on link "SOTREVE" at bounding box center [99, 59] width 34 height 9
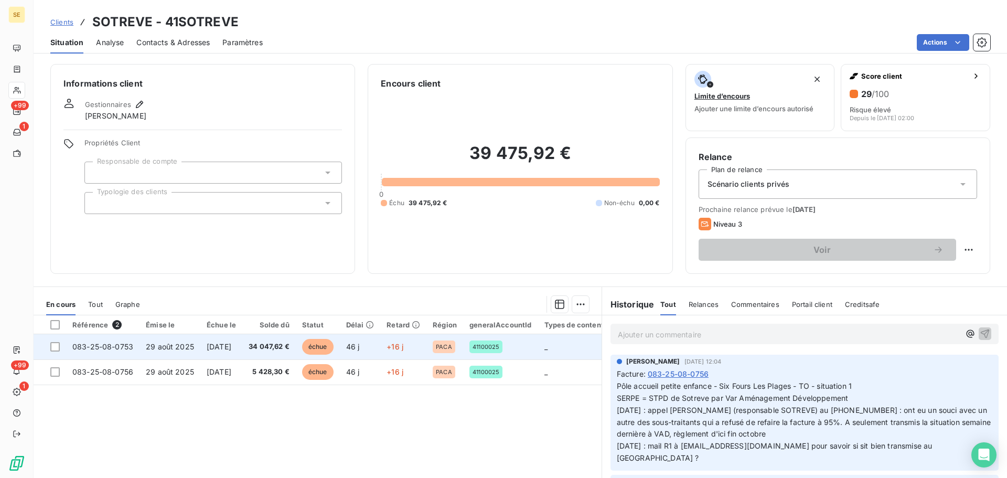
click at [237, 339] on td "[DATE]" at bounding box center [221, 346] width 42 height 25
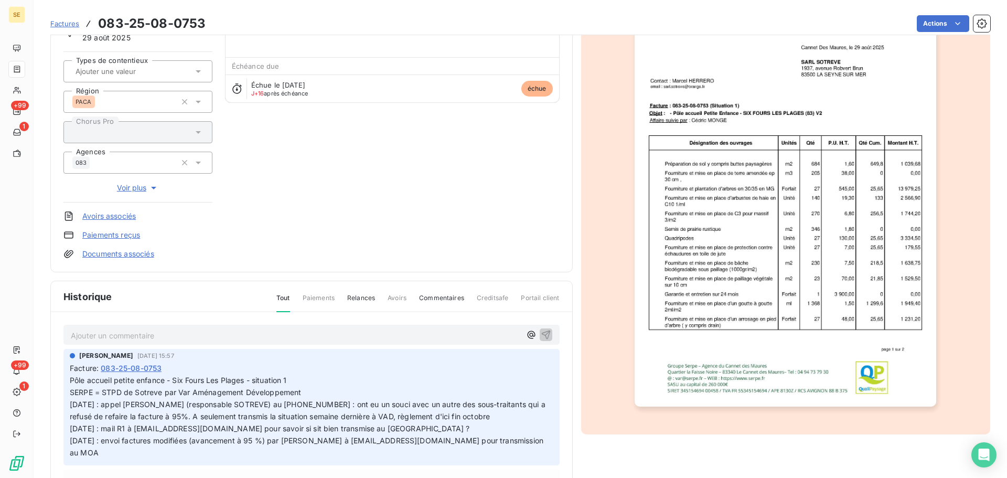
scroll to position [144, 0]
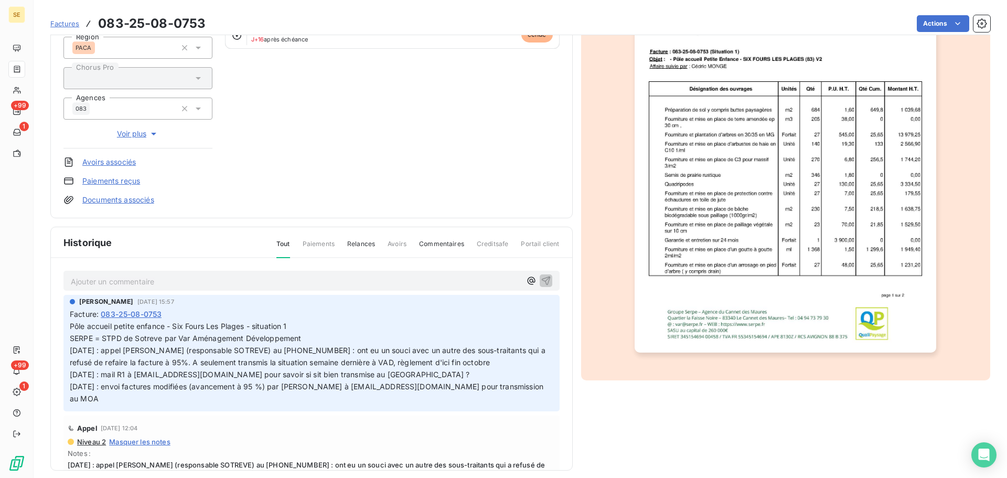
click at [199, 283] on p "Ajouter un commentaire ﻿" at bounding box center [296, 281] width 450 height 13
drag, startPoint x: 233, startPoint y: 284, endPoint x: 238, endPoint y: 290, distance: 7.8
click at [233, 284] on p "Avoir fait le 14 10 & refacturation à 100ù" at bounding box center [296, 281] width 450 height 12
click at [541, 279] on icon "button" at bounding box center [546, 280] width 10 height 10
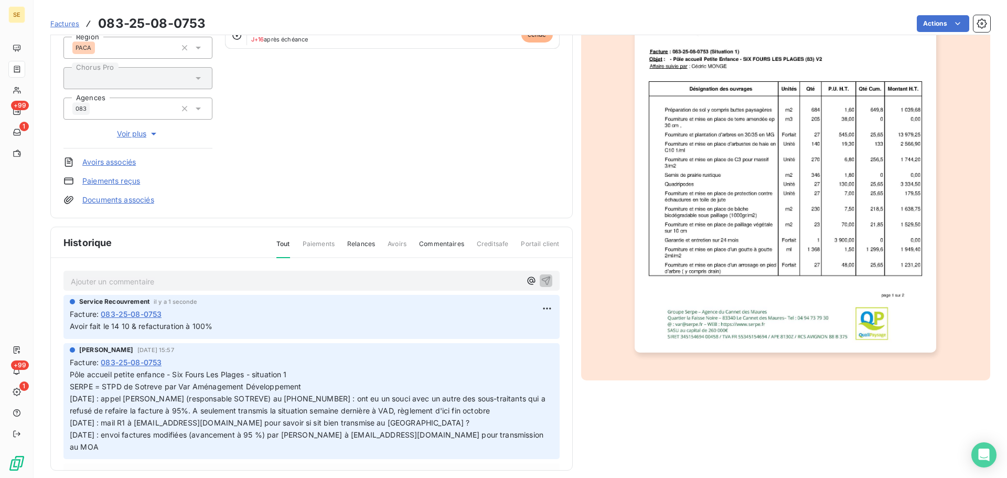
click at [174, 327] on span "Avoir fait le 14 10 & refacturation à 100%" at bounding box center [141, 326] width 143 height 9
copy div "Avoir fait le 14 10 & refacturation à 100%"
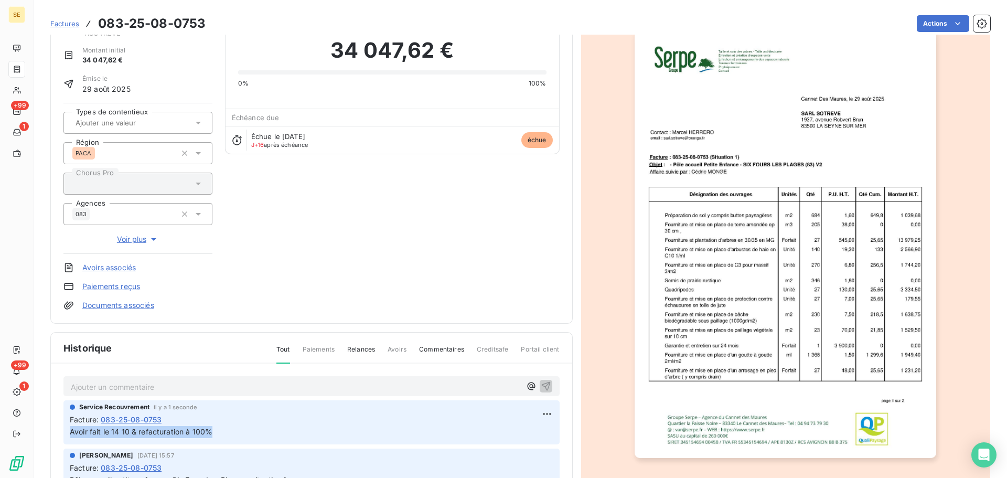
scroll to position [0, 0]
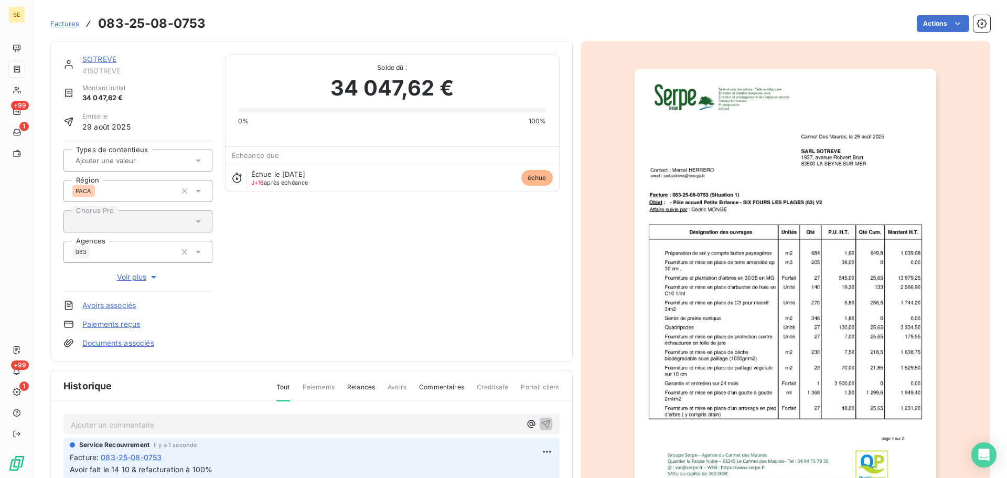
click at [92, 55] on link "SOTREVE" at bounding box center [99, 59] width 34 height 9
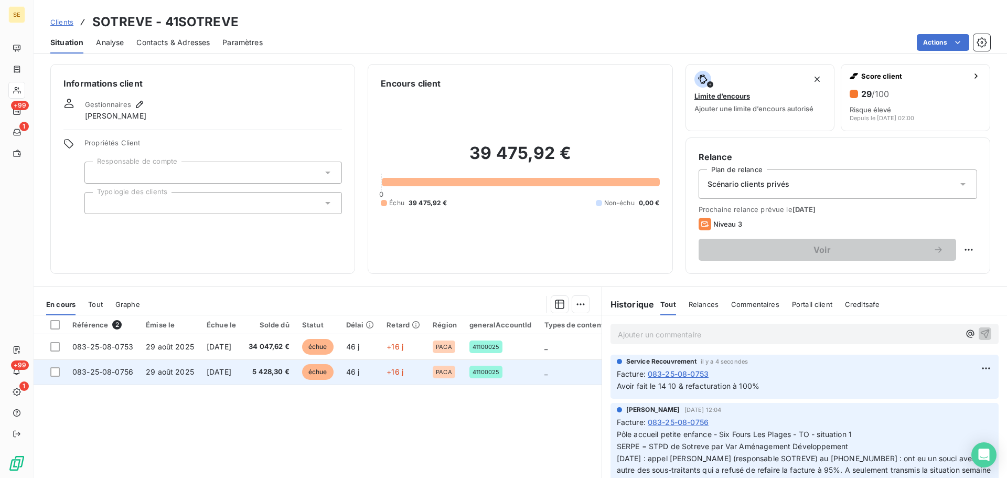
click at [193, 364] on td "29 août 2025" at bounding box center [170, 371] width 61 height 25
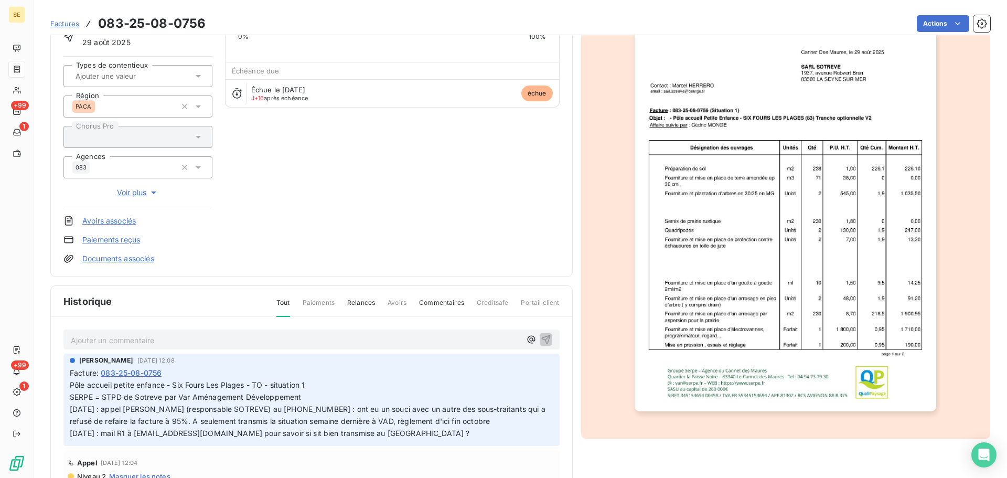
scroll to position [153, 0]
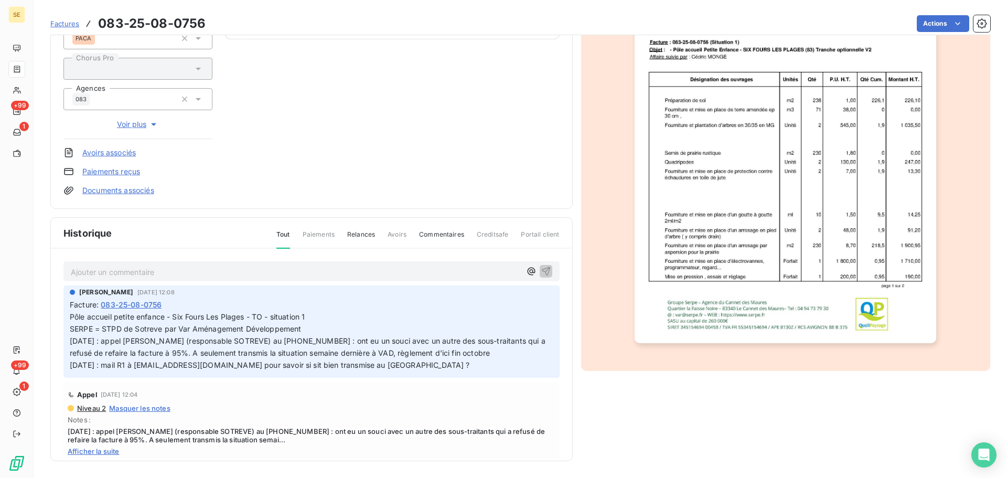
click at [170, 275] on p "Ajouter un commentaire ﻿" at bounding box center [296, 271] width 450 height 13
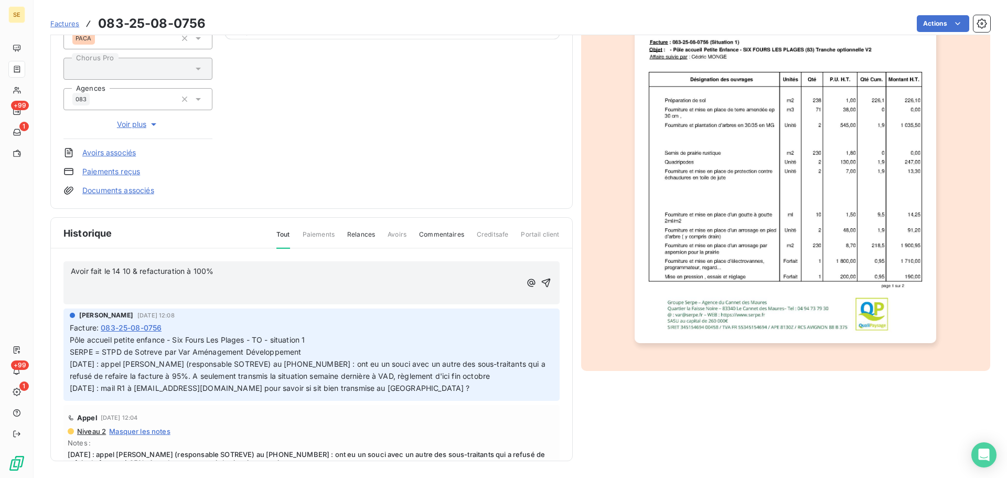
click at [541, 281] on icon "button" at bounding box center [545, 283] width 9 height 9
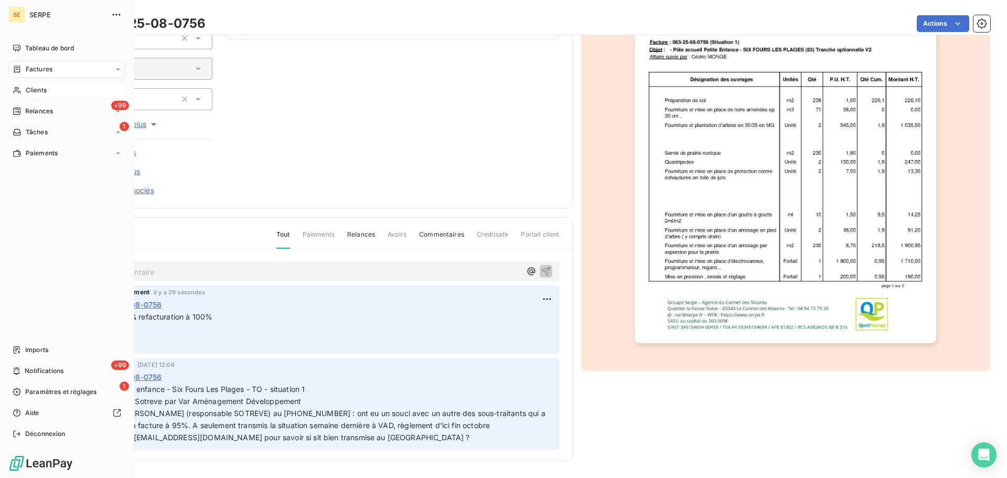
click at [33, 91] on span "Clients" at bounding box center [36, 90] width 21 height 9
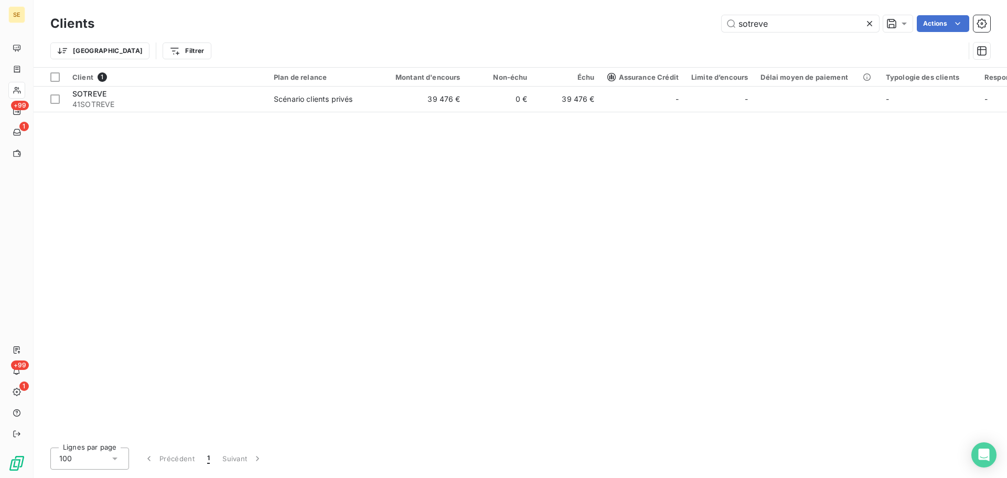
drag, startPoint x: 798, startPoint y: 16, endPoint x: 586, endPoint y: 14, distance: 211.9
click at [586, 14] on div "Clients sotreve Actions" at bounding box center [520, 24] width 940 height 22
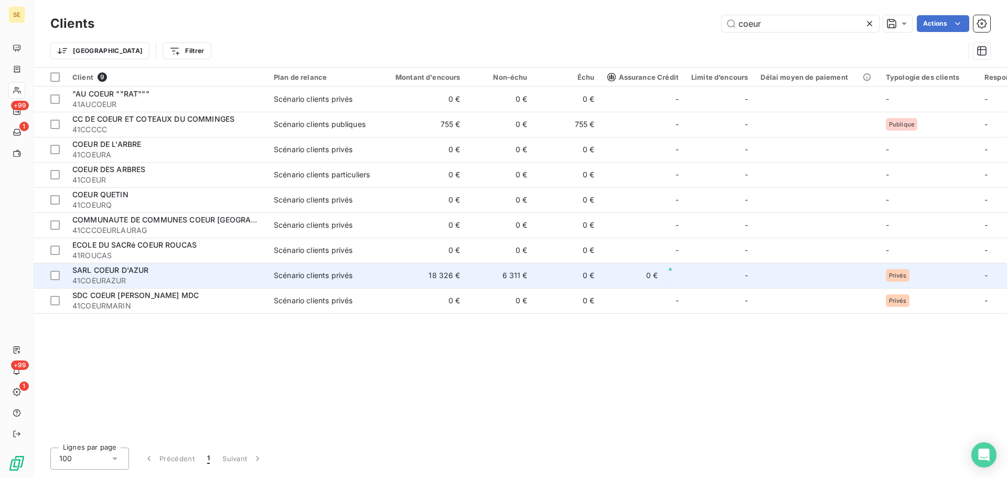
type input "coeur"
click at [229, 279] on span "41COEURAZUR" at bounding box center [166, 280] width 189 height 10
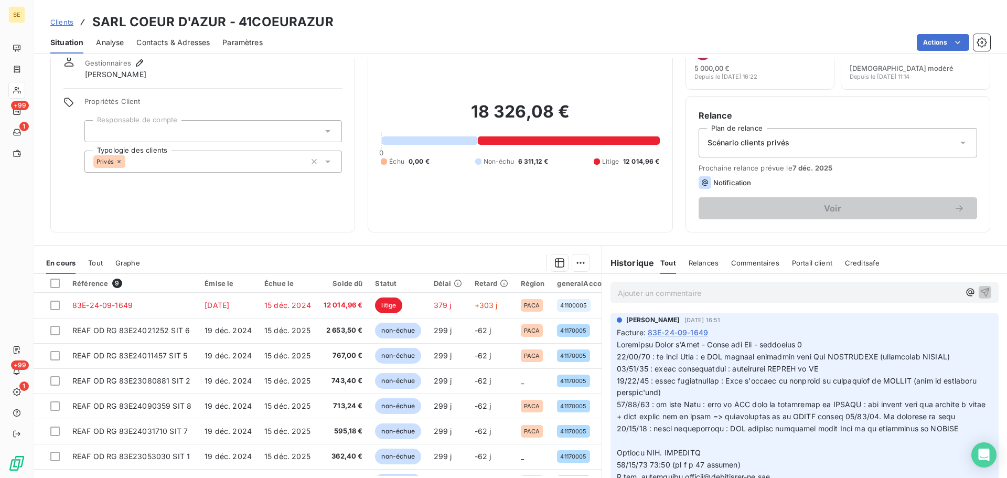
scroll to position [71, 0]
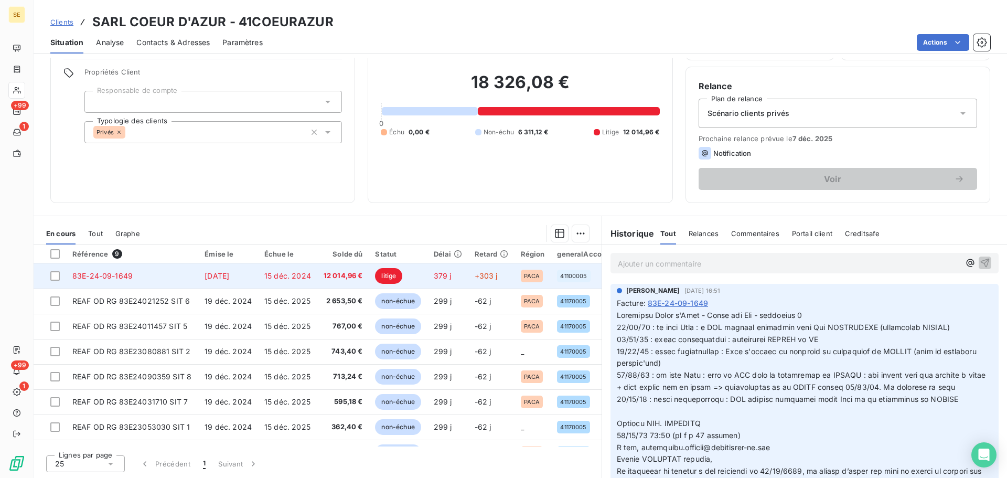
click at [301, 272] on span "15 déc. 2024" at bounding box center [287, 275] width 47 height 9
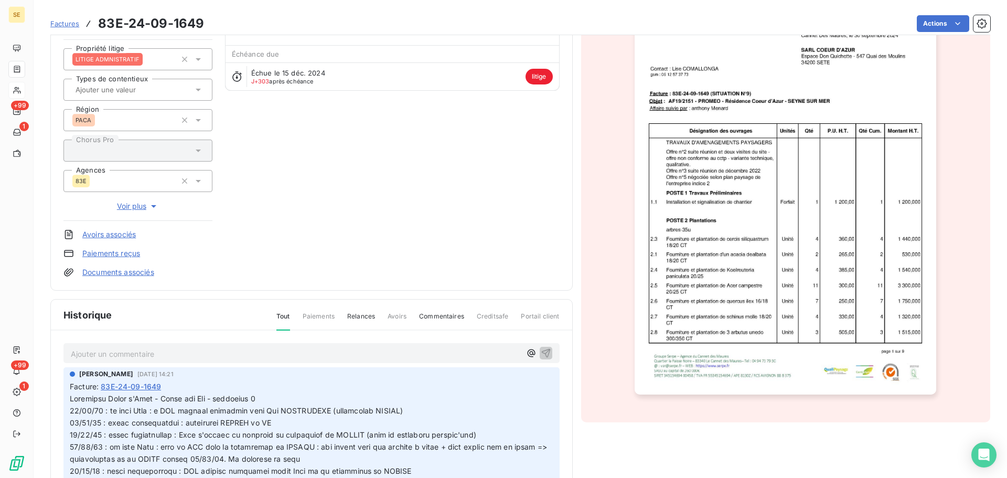
scroll to position [184, 0]
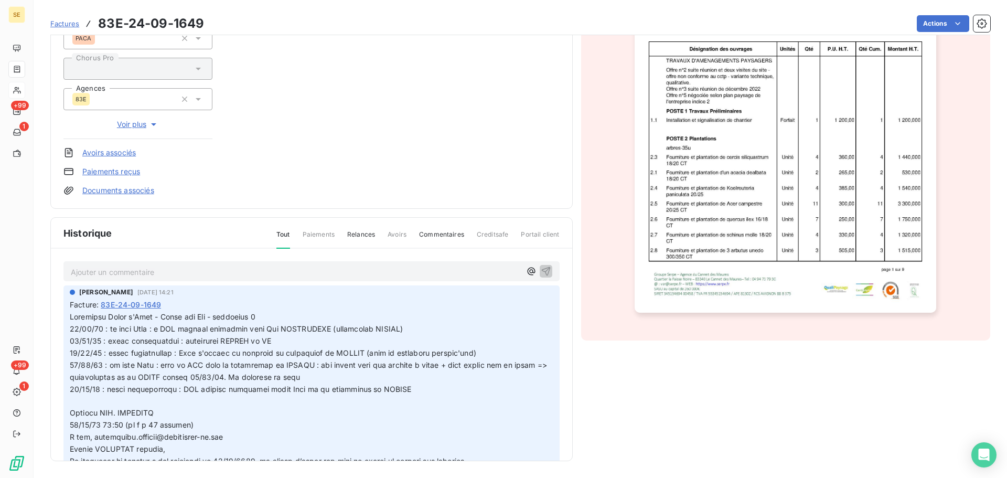
click at [254, 275] on p "Ajouter un commentaire ﻿" at bounding box center [296, 271] width 450 height 13
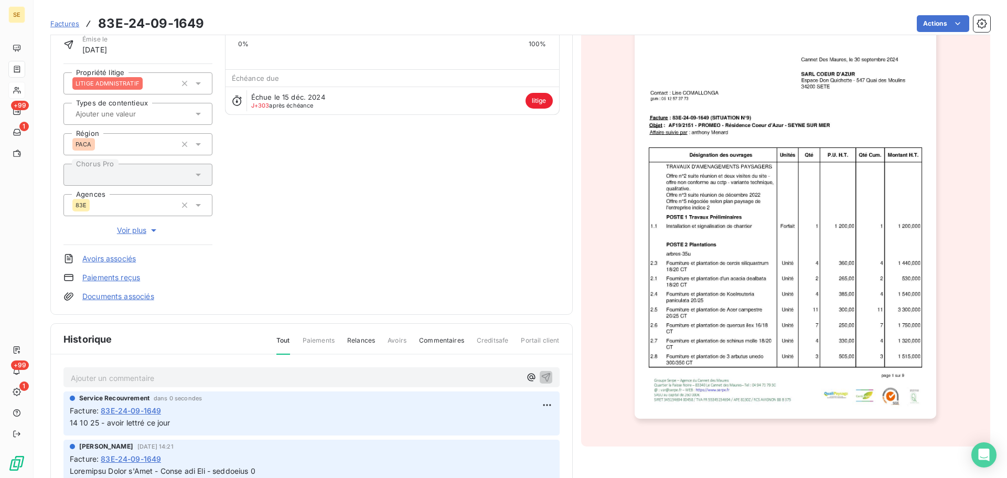
scroll to position [0, 0]
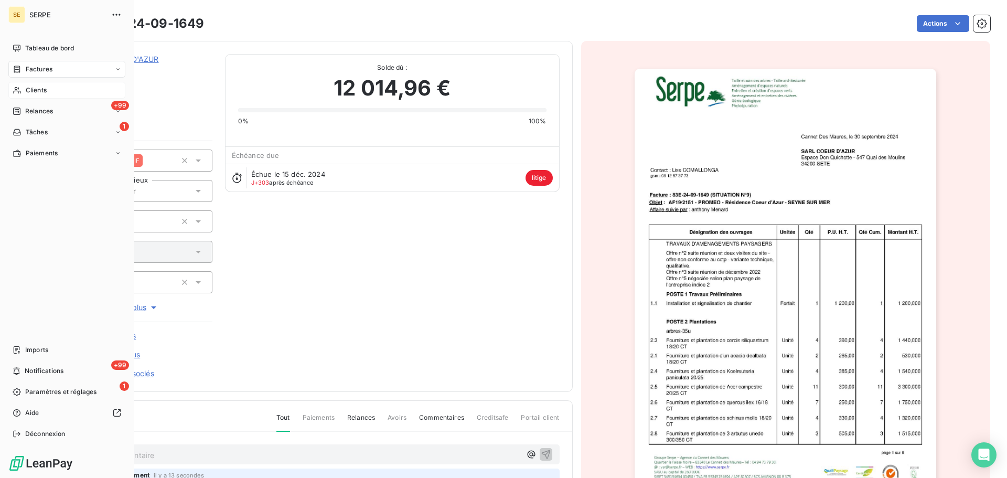
click at [27, 95] on div "Clients" at bounding box center [66, 90] width 117 height 17
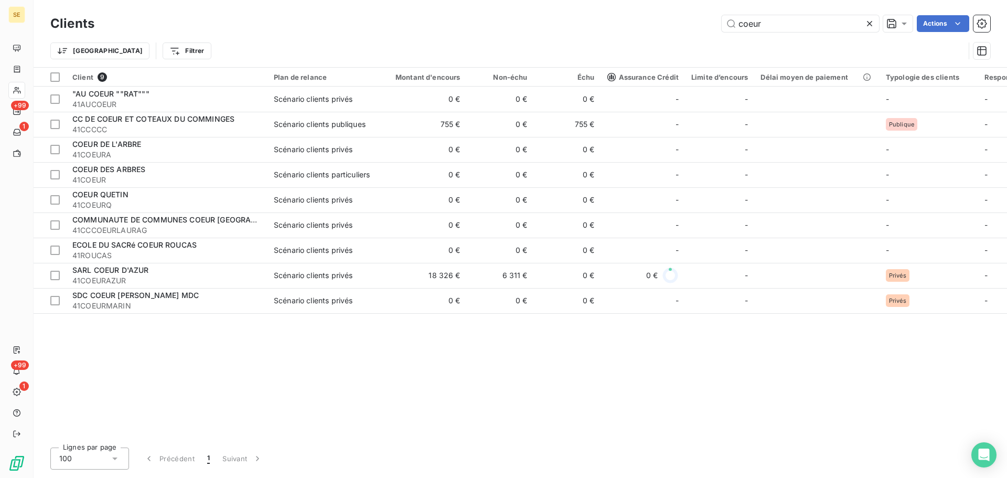
drag, startPoint x: 759, startPoint y: 25, endPoint x: 690, endPoint y: 24, distance: 68.7
click at [707, 23] on div "coeur Actions" at bounding box center [548, 23] width 883 height 17
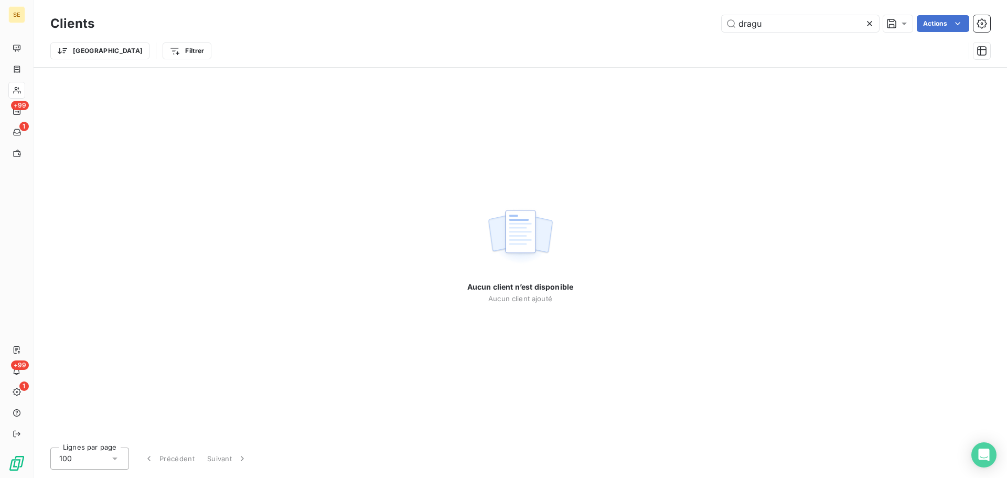
type input "dragu"
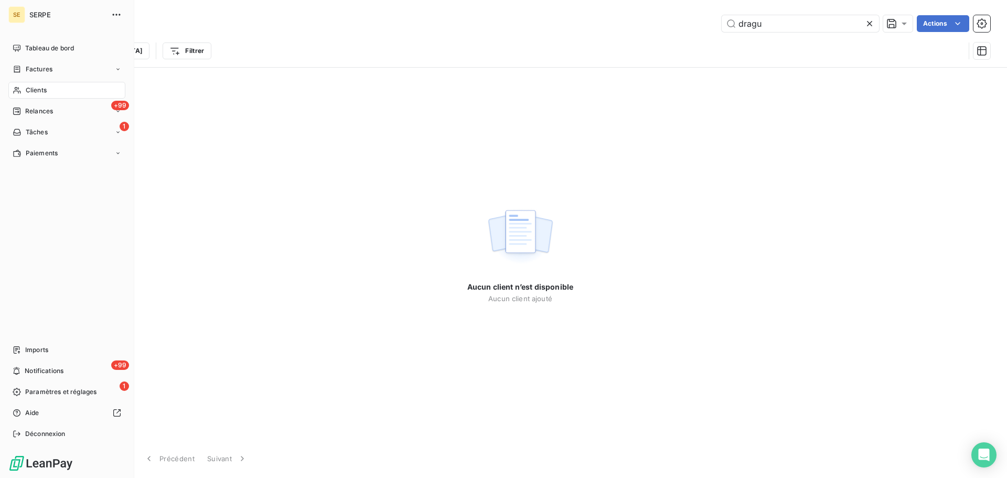
click at [39, 91] on span "Clients" at bounding box center [36, 90] width 21 height 9
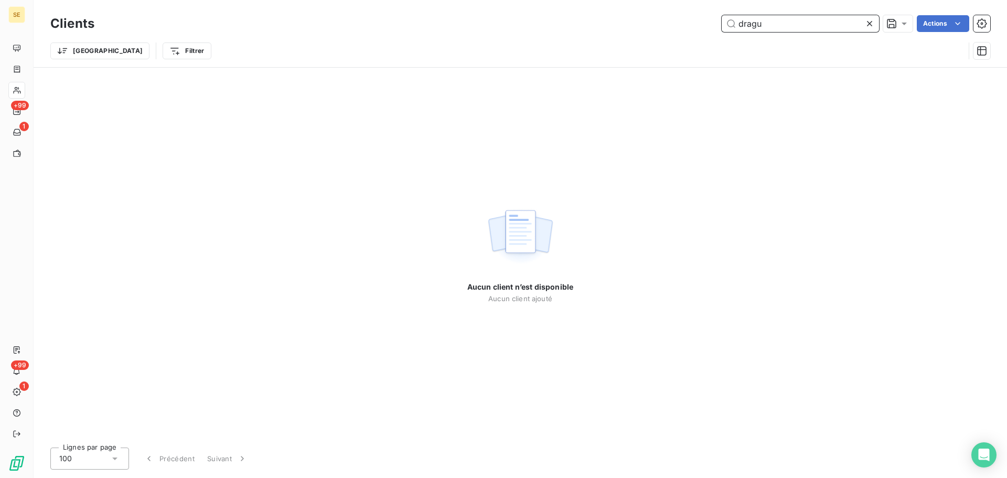
drag, startPoint x: 781, startPoint y: 24, endPoint x: 687, endPoint y: 19, distance: 94.0
click at [687, 19] on div "dragu Actions" at bounding box center [548, 23] width 883 height 17
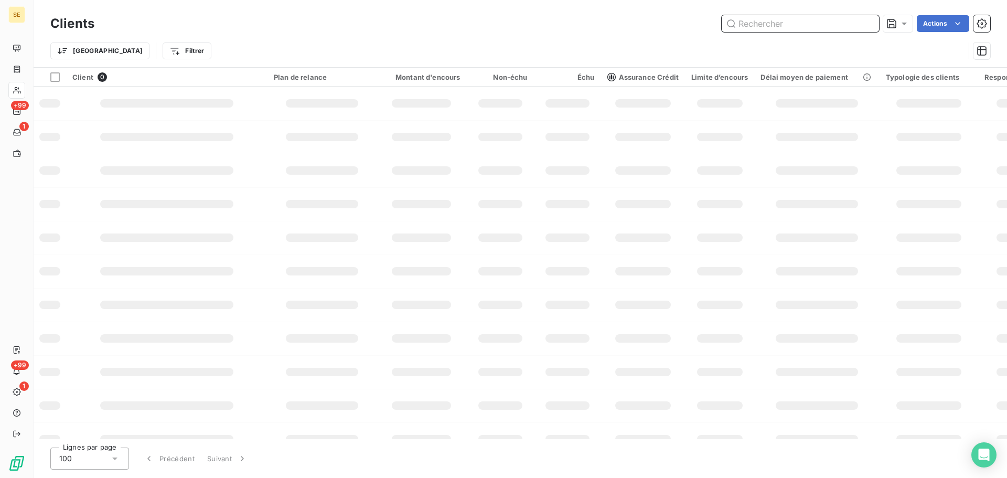
paste input "41DRAGUIGNAN"
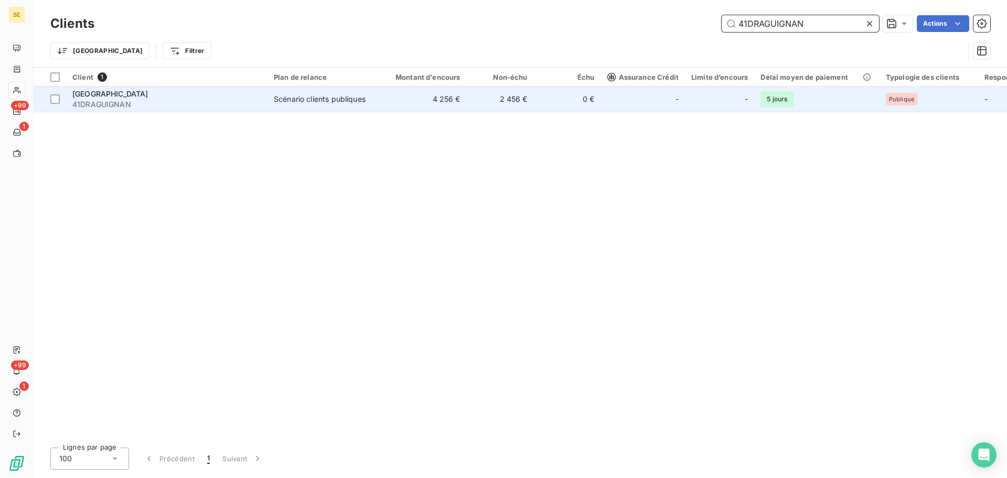
type input "41DRAGUIGNAN"
click at [424, 108] on td "4 256 €" at bounding box center [422, 99] width 90 height 25
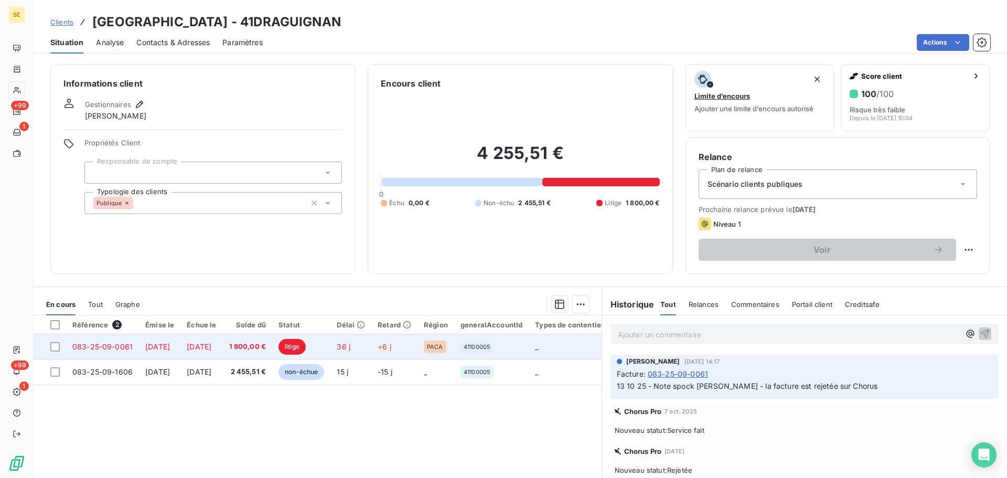
click at [222, 354] on td "[DATE]" at bounding box center [201, 346] width 42 height 25
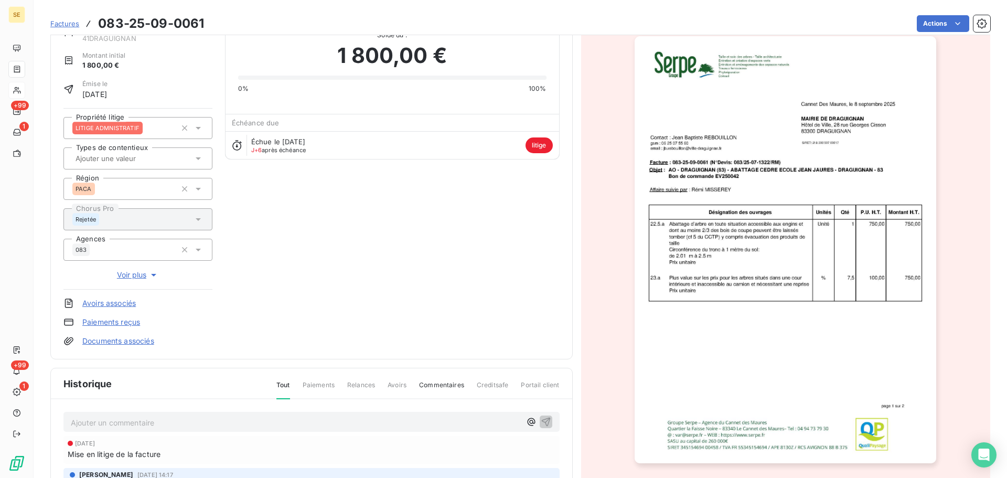
scroll to position [144, 0]
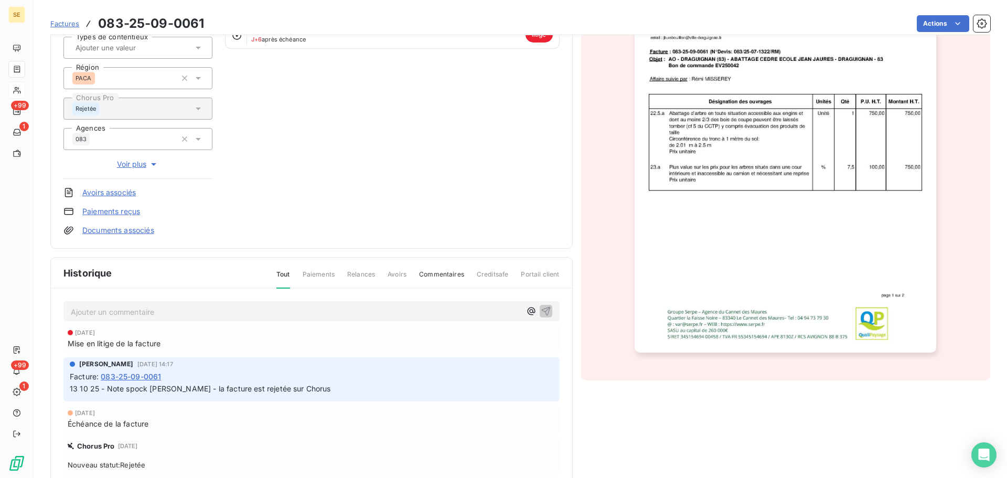
click at [244, 311] on p "Ajouter un commentaire ﻿" at bounding box center [296, 311] width 450 height 13
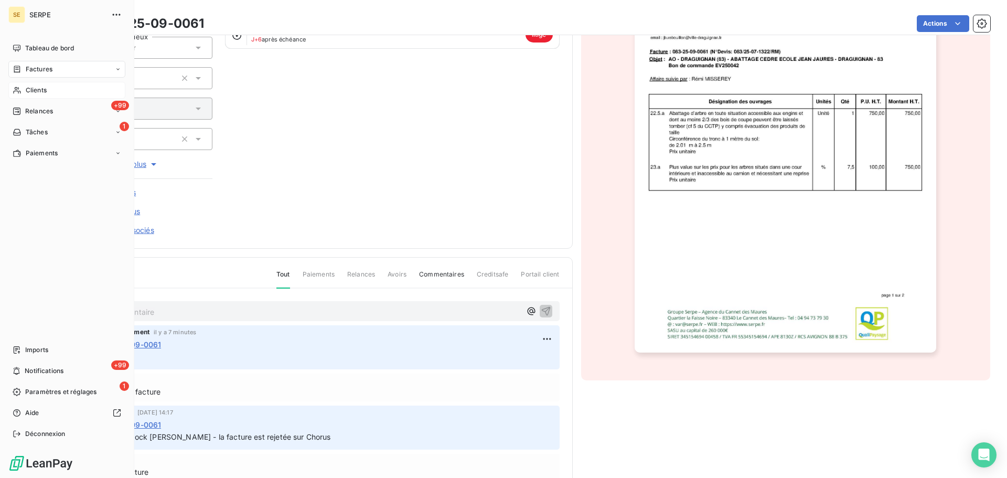
click at [42, 94] on span "Clients" at bounding box center [36, 90] width 21 height 9
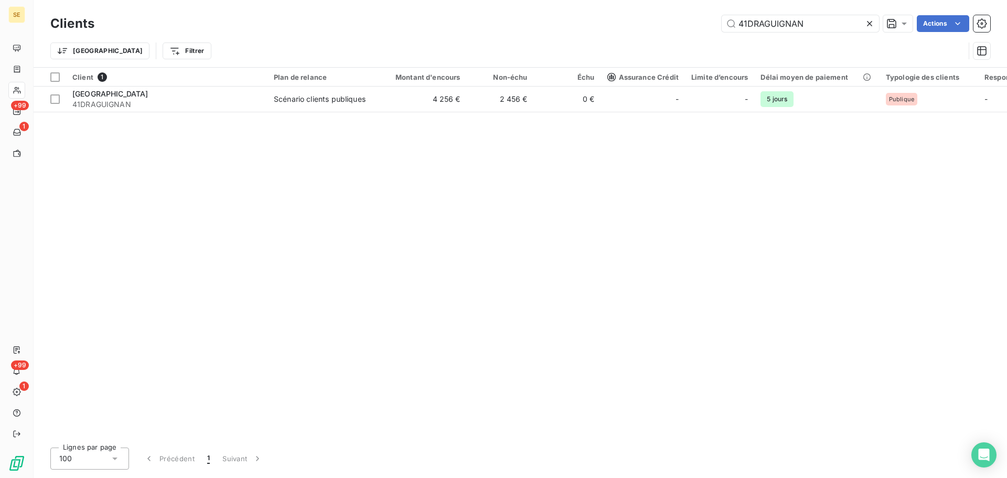
drag, startPoint x: 823, startPoint y: 20, endPoint x: 578, endPoint y: 24, distance: 245.5
click at [617, 24] on div "41DRAGUIGNAN Actions" at bounding box center [548, 23] width 883 height 17
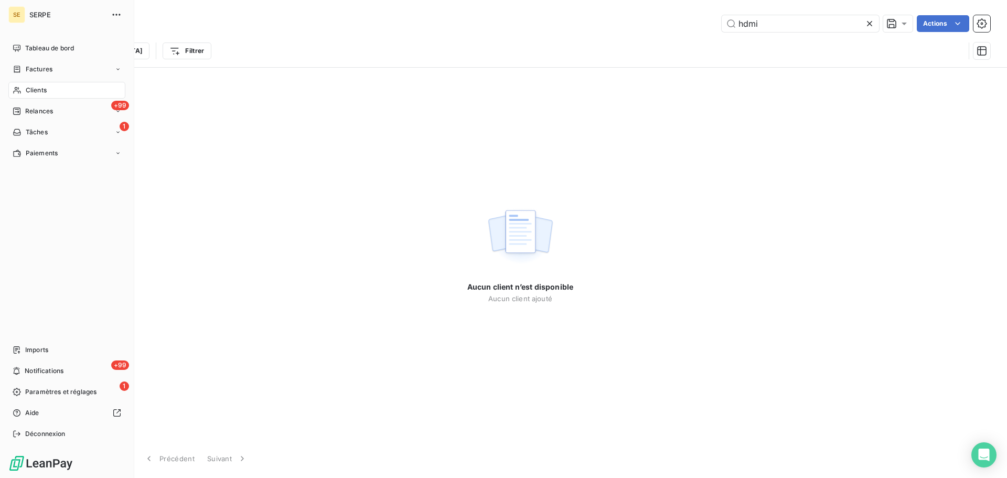
click at [19, 94] on icon at bounding box center [17, 90] width 9 height 8
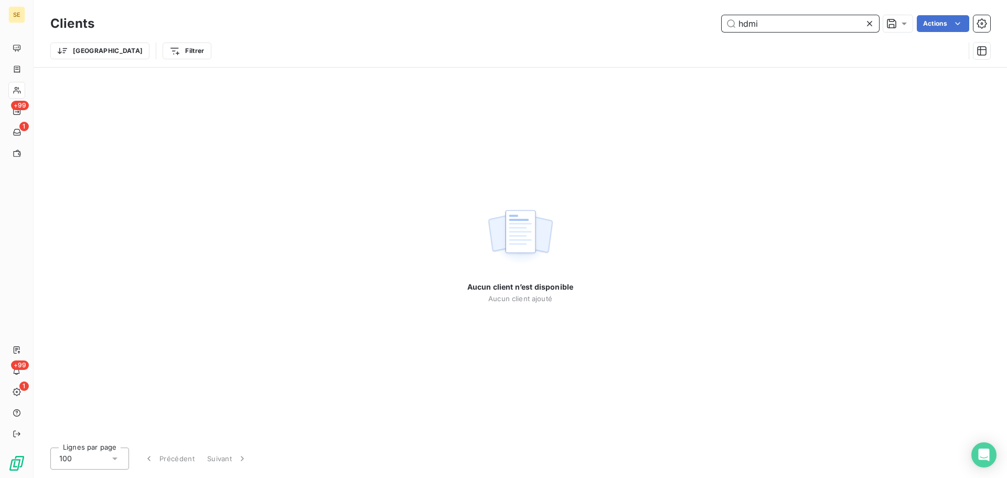
click at [766, 22] on input "hdmi" at bounding box center [800, 23] width 157 height 17
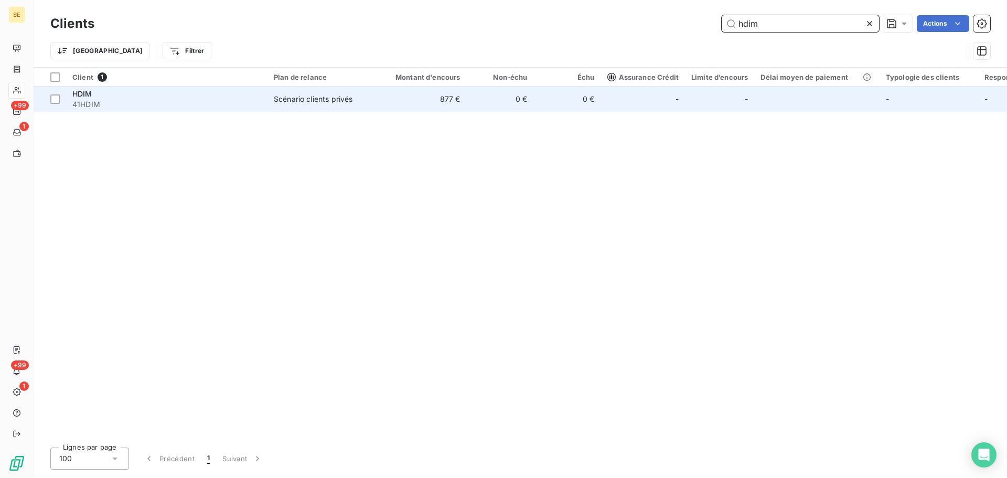
type input "hdim"
click at [340, 104] on td "Scénario clients privés" at bounding box center [322, 99] width 109 height 25
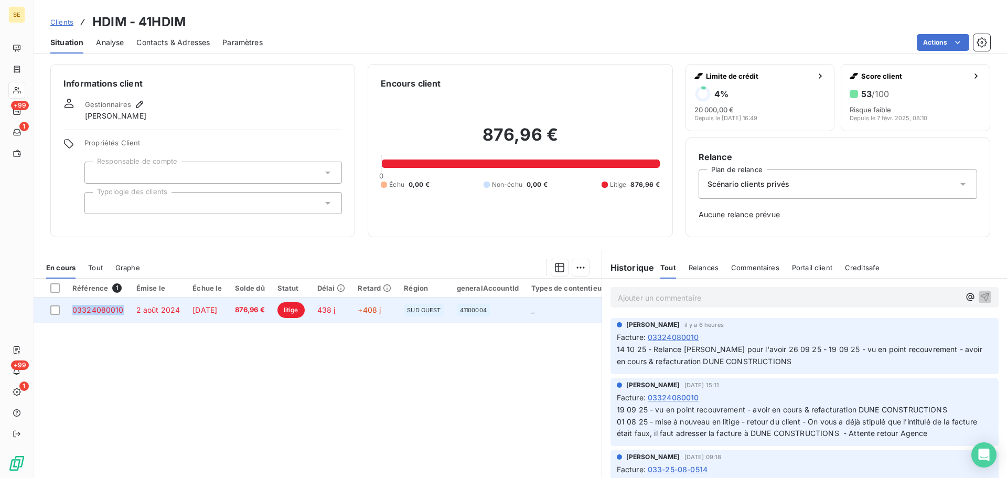
drag, startPoint x: 127, startPoint y: 311, endPoint x: 73, endPoint y: 316, distance: 54.8
click at [73, 316] on td "03324080010" at bounding box center [98, 309] width 64 height 25
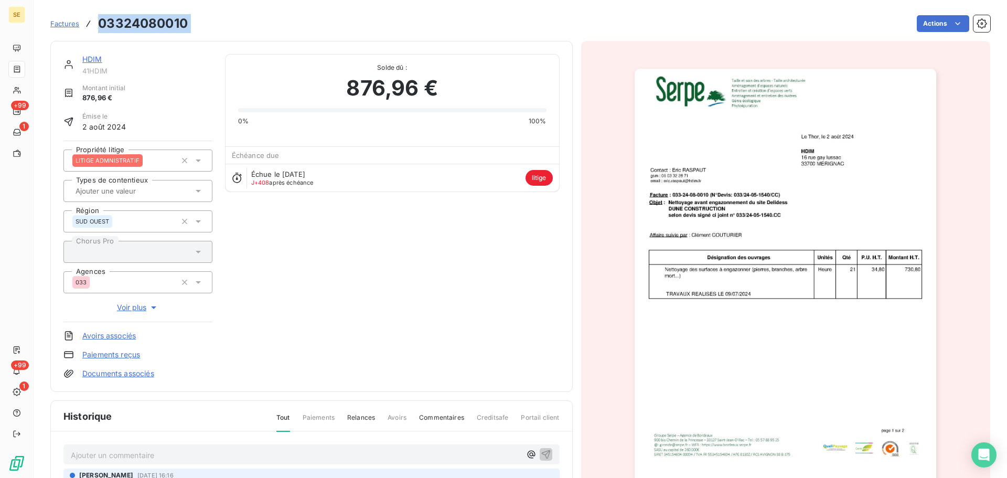
drag, startPoint x: 73, startPoint y: 316, endPoint x: 100, endPoint y: 28, distance: 289.3
click at [100, 28] on div "Factures 03324080010 Actions" at bounding box center [520, 24] width 940 height 22
copy section "03324080010 Actions"
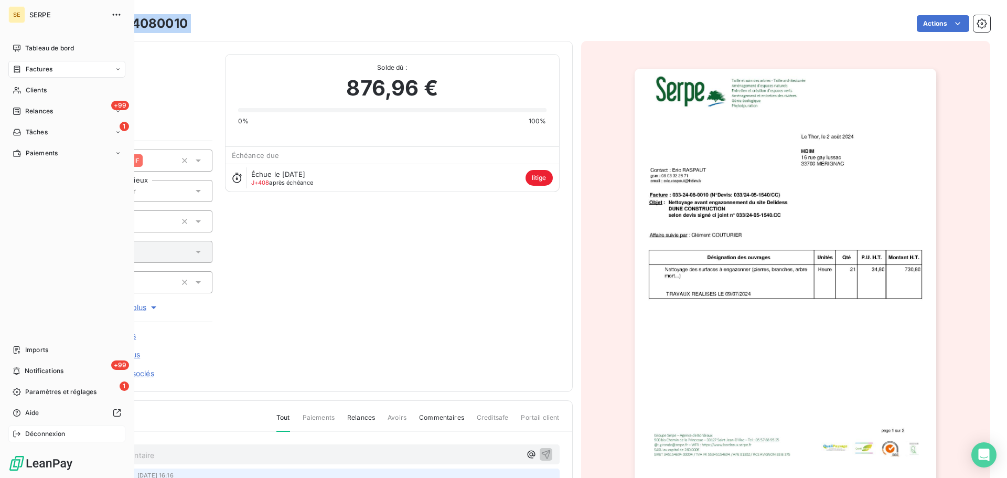
click at [51, 431] on span "Déconnexion" at bounding box center [45, 433] width 40 height 9
